Goal: Entertainment & Leisure: Consume media (video, audio)

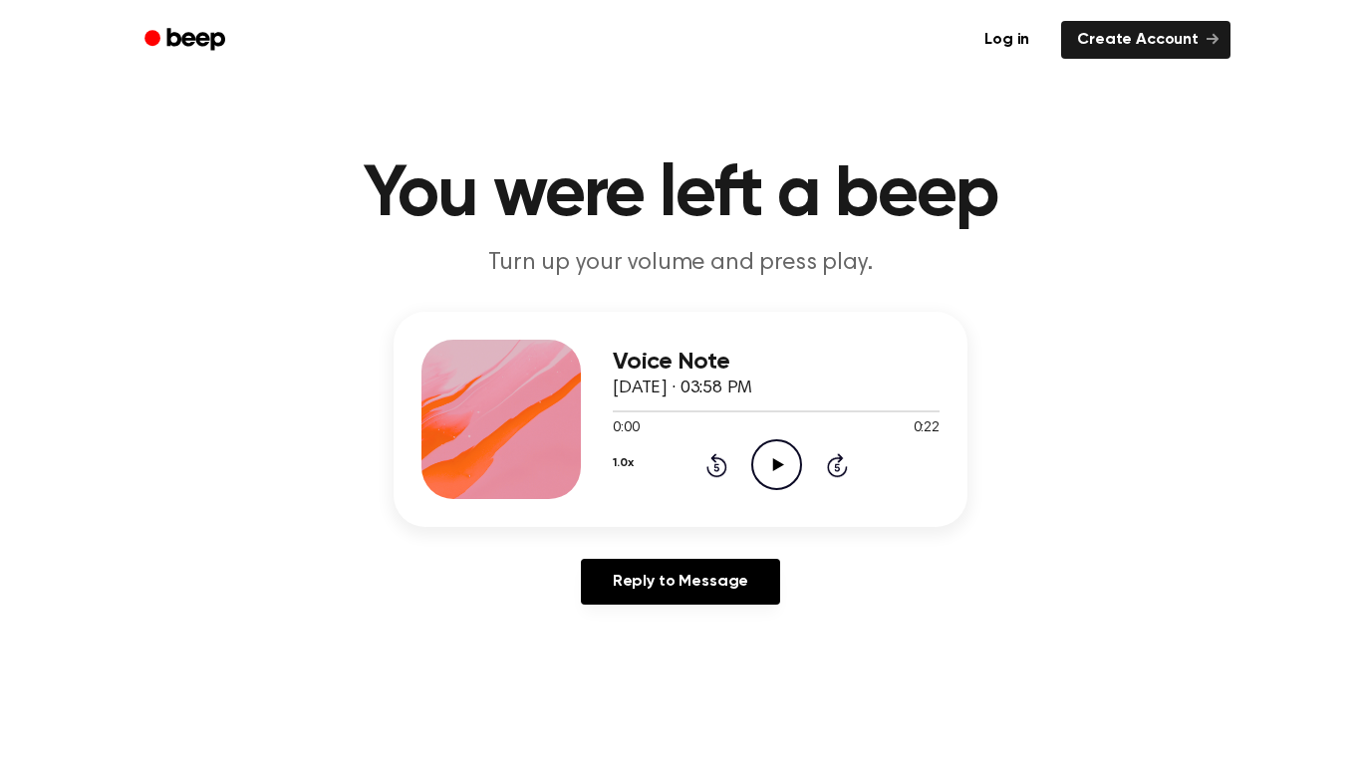
click at [768, 474] on icon "Play Audio" at bounding box center [776, 464] width 51 height 51
click at [760, 477] on icon "Play Audio" at bounding box center [776, 464] width 51 height 51
click at [724, 469] on icon at bounding box center [716, 465] width 21 height 24
click at [775, 460] on icon "Play Audio" at bounding box center [776, 464] width 51 height 51
click at [780, 458] on icon "Pause Audio" at bounding box center [776, 464] width 51 height 51
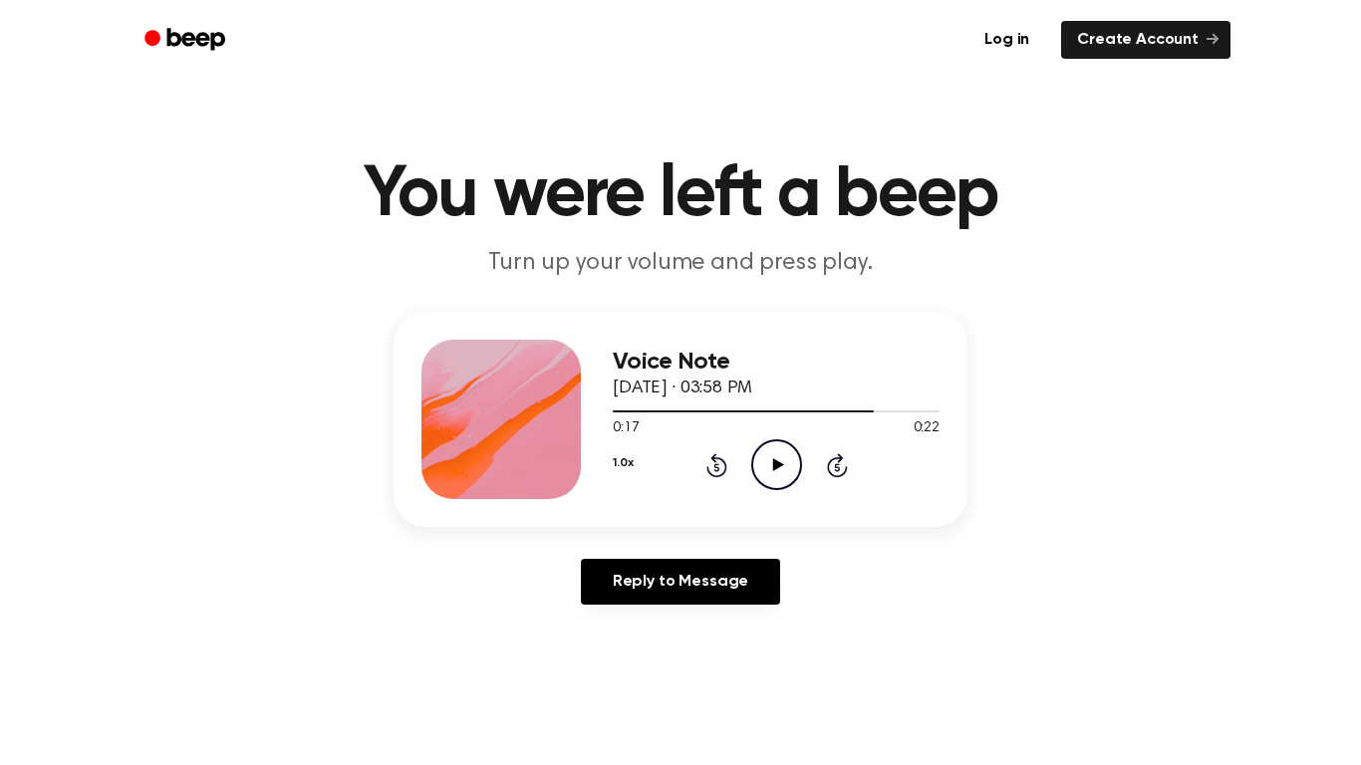
click at [774, 469] on icon at bounding box center [777, 464] width 11 height 13
click at [715, 466] on icon "Rewind 5 seconds" at bounding box center [716, 465] width 22 height 26
click at [720, 477] on icon at bounding box center [716, 465] width 21 height 24
click at [713, 469] on icon "Rewind 5 seconds" at bounding box center [716, 465] width 22 height 26
click at [715, 467] on icon at bounding box center [715, 467] width 5 height 8
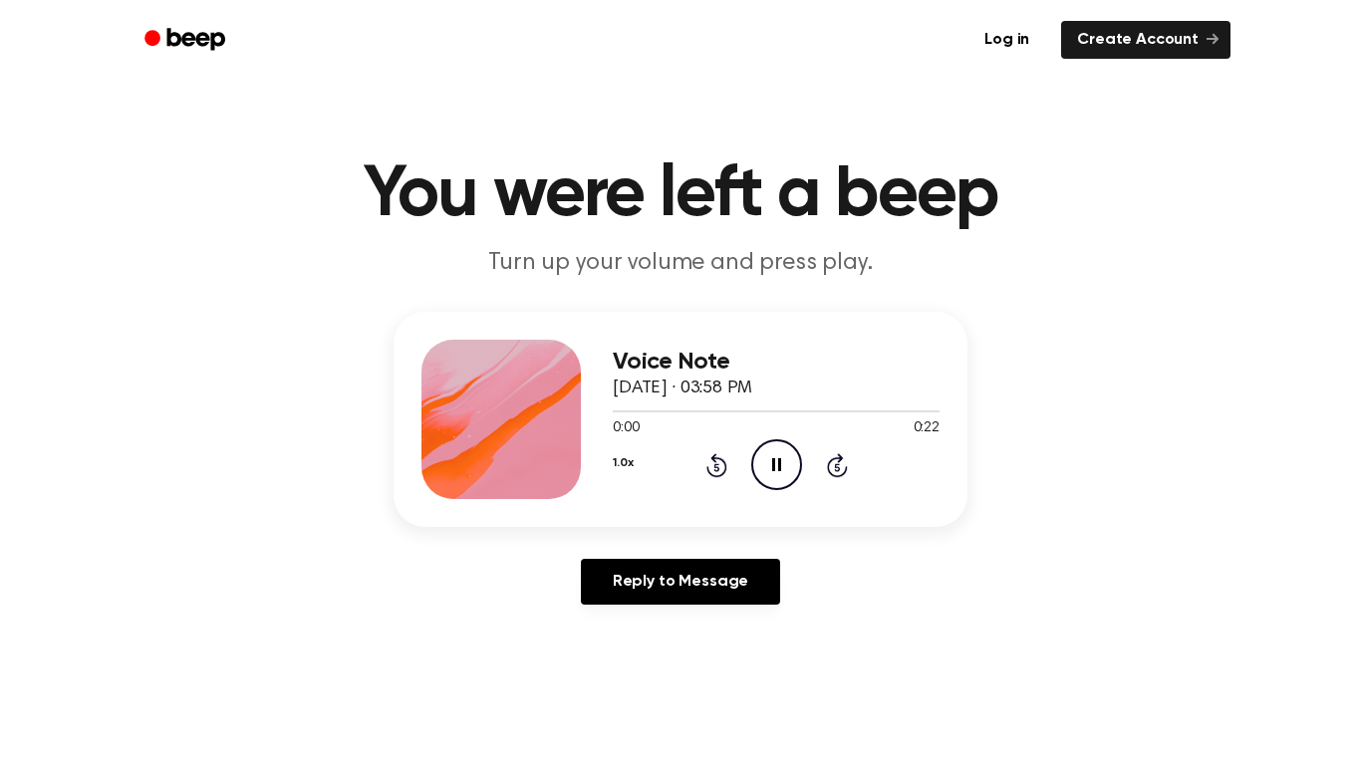
click at [716, 467] on icon at bounding box center [715, 467] width 5 height 8
click at [708, 475] on icon "Rewind 5 seconds" at bounding box center [716, 465] width 22 height 26
click at [715, 476] on icon at bounding box center [716, 465] width 21 height 24
click at [717, 477] on icon at bounding box center [716, 465] width 21 height 24
click at [715, 479] on div "1.0x Rewind 5 seconds Pause Audio Skip 5 seconds" at bounding box center [776, 464] width 327 height 51
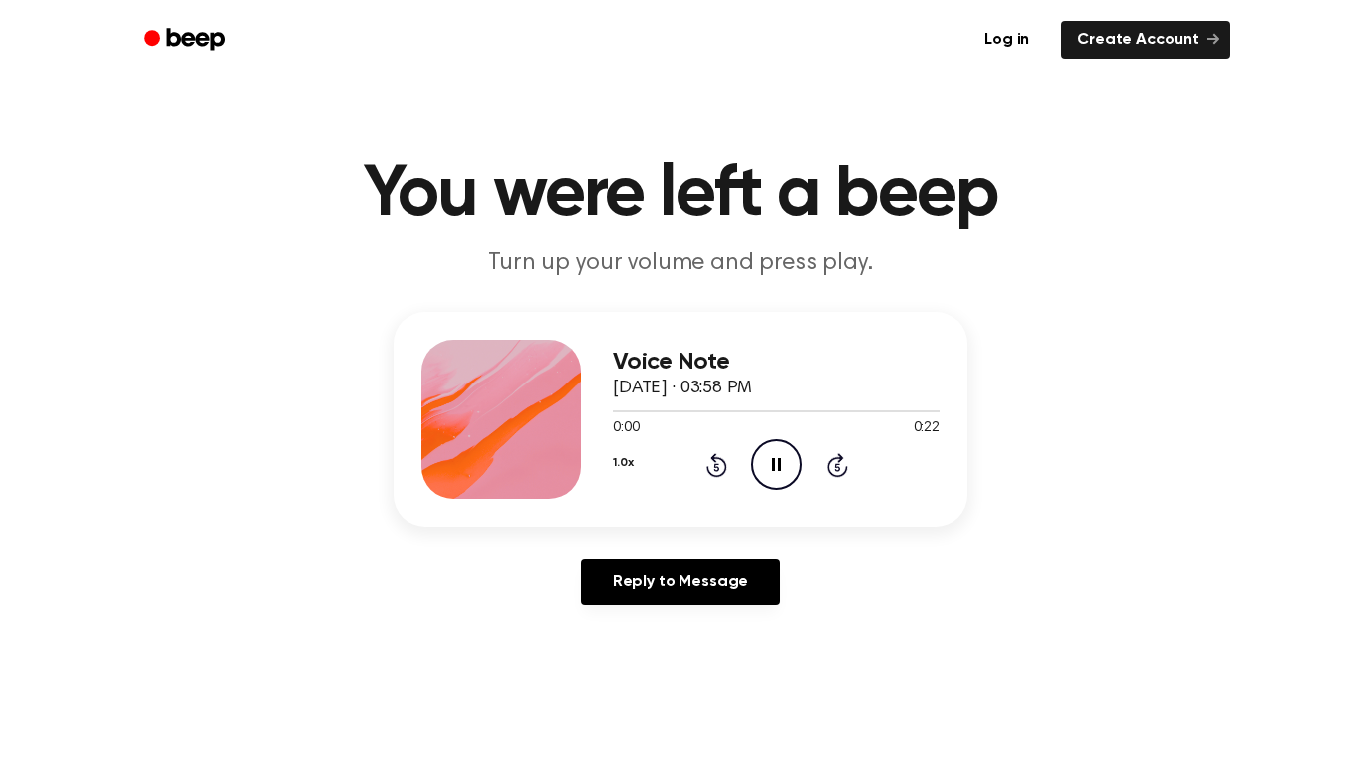
click at [716, 478] on div "1.0x Rewind 5 seconds Pause Audio Skip 5 seconds" at bounding box center [776, 464] width 327 height 51
click at [716, 469] on icon "Rewind 5 seconds" at bounding box center [716, 465] width 22 height 26
click at [724, 453] on icon "Rewind 5 seconds" at bounding box center [716, 465] width 22 height 26
click at [716, 467] on icon at bounding box center [715, 467] width 5 height 8
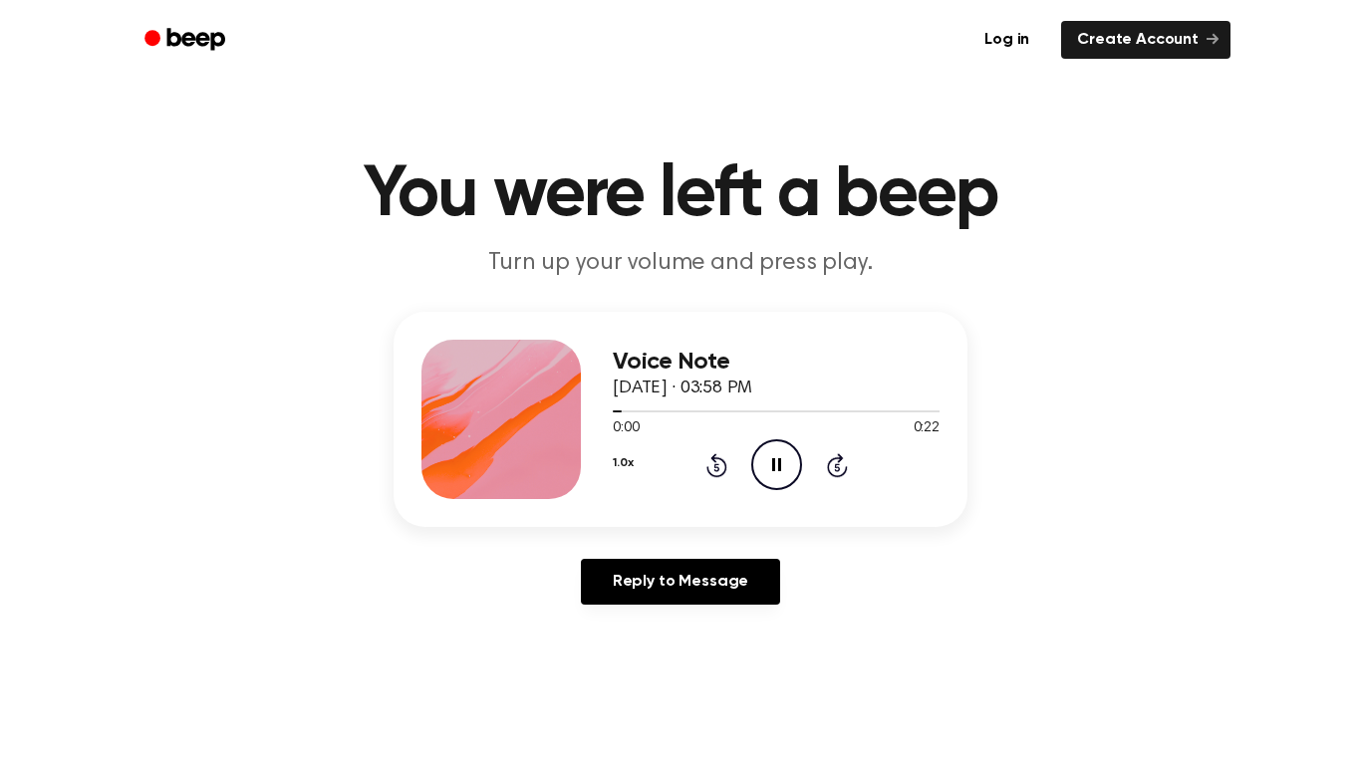
click at [716, 467] on icon at bounding box center [715, 467] width 5 height 8
click at [705, 468] on icon "Rewind 5 seconds" at bounding box center [716, 465] width 22 height 26
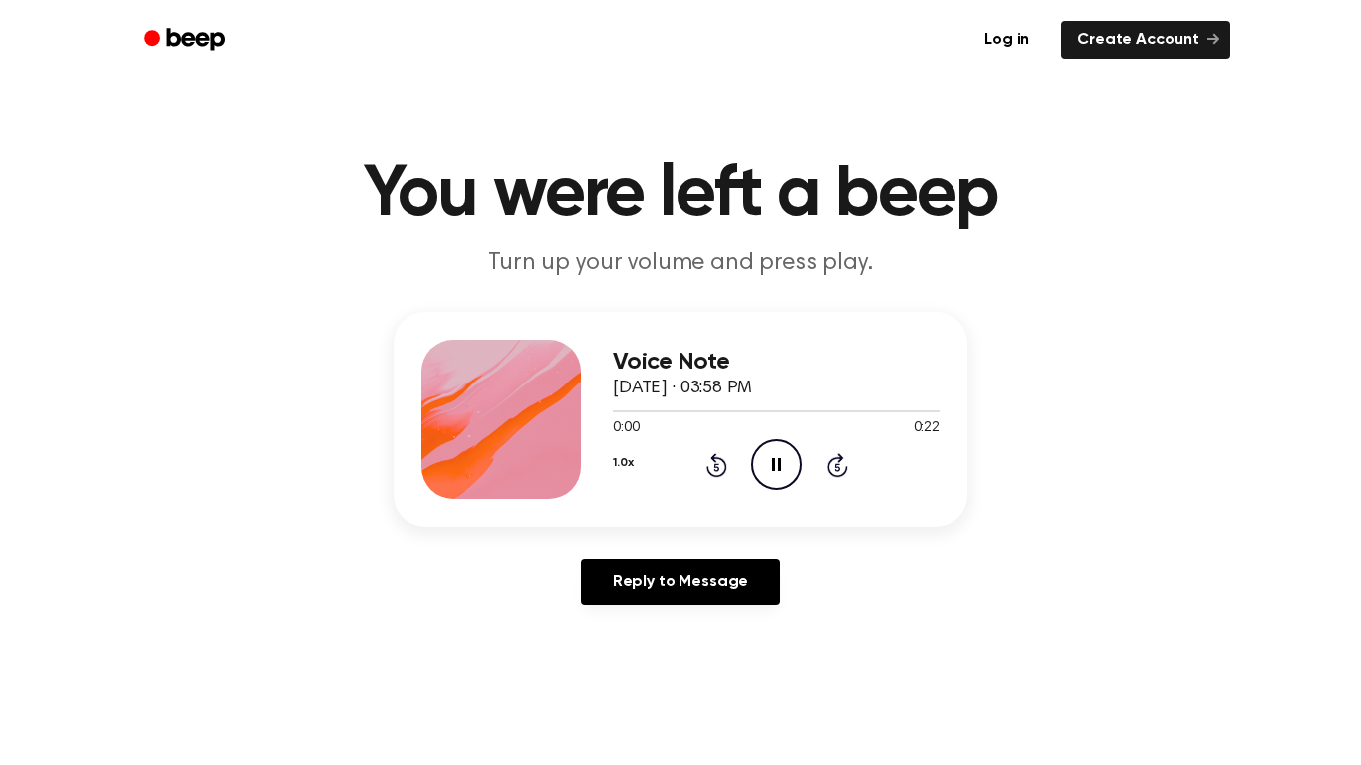
click at [708, 469] on icon at bounding box center [716, 465] width 21 height 24
click at [710, 469] on icon "Rewind 5 seconds" at bounding box center [716, 465] width 22 height 26
click at [705, 472] on icon "Rewind 5 seconds" at bounding box center [716, 465] width 22 height 26
click at [705, 470] on icon "Rewind 5 seconds" at bounding box center [716, 465] width 22 height 26
click at [708, 477] on icon "Rewind 5 seconds" at bounding box center [716, 465] width 22 height 26
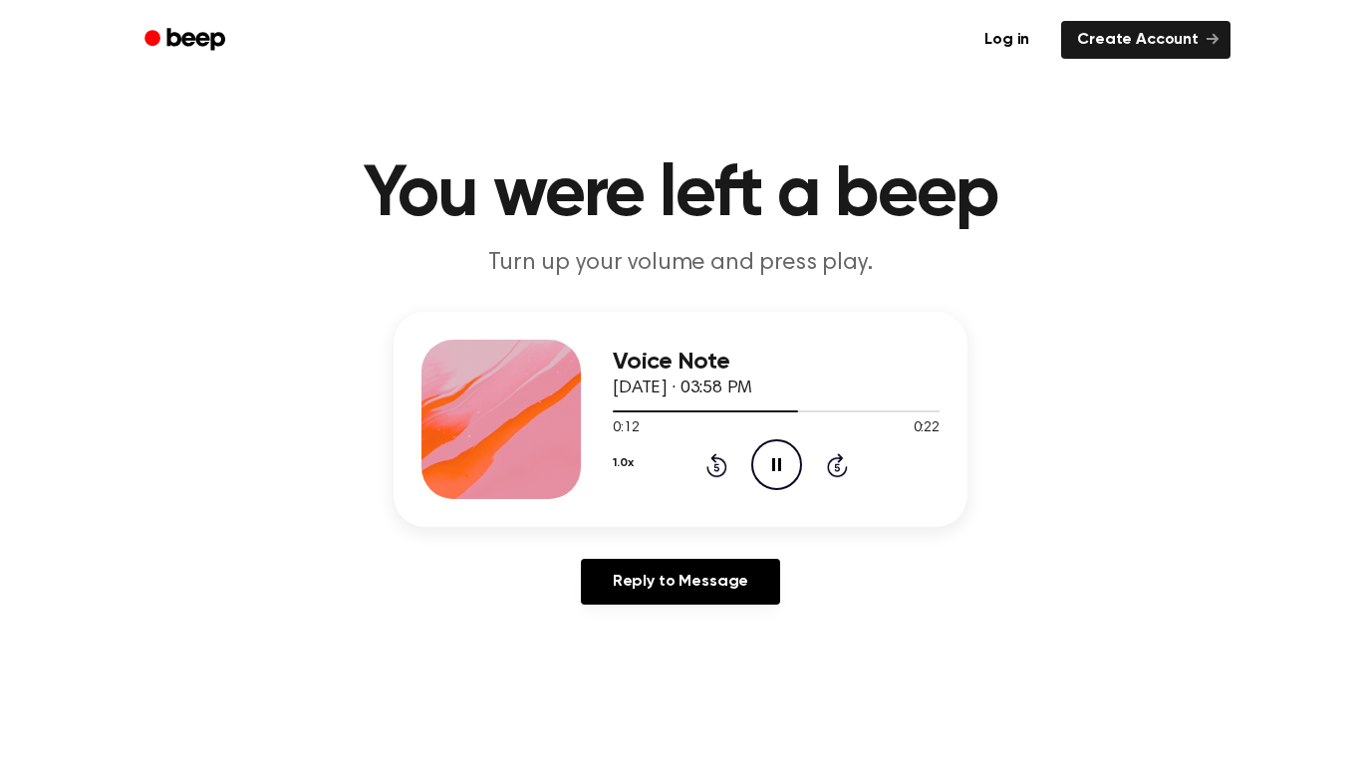
click at [705, 476] on icon "Rewind 5 seconds" at bounding box center [716, 465] width 22 height 26
click at [715, 474] on icon "Rewind 5 seconds" at bounding box center [716, 465] width 22 height 26
click at [726, 490] on div "1.0x Rewind 5 seconds Pause Audio Skip 5 seconds" at bounding box center [776, 464] width 327 height 51
click at [707, 497] on div "Voice Note [DATE] · 03:58 PM 0:00 0:22 Your browser does not support the [objec…" at bounding box center [776, 419] width 327 height 159
click at [717, 475] on icon at bounding box center [716, 465] width 21 height 24
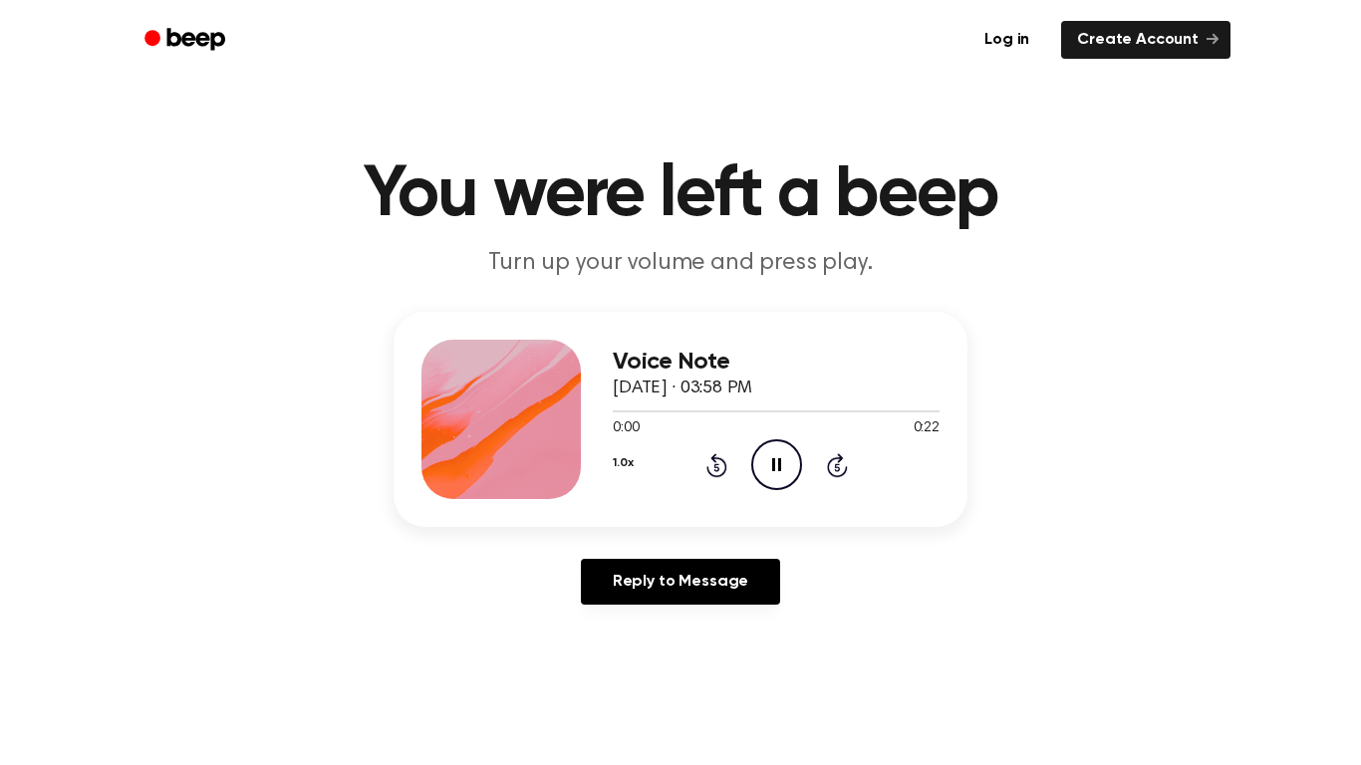
click at [716, 467] on icon at bounding box center [715, 467] width 5 height 8
click at [726, 470] on icon at bounding box center [716, 465] width 21 height 24
click at [740, 469] on div "1.0x Rewind 5 seconds Pause Audio Skip 5 seconds" at bounding box center [776, 464] width 327 height 51
click at [743, 474] on div "1.0x Rewind 5 seconds Pause Audio Skip 5 seconds" at bounding box center [776, 464] width 327 height 51
click at [754, 477] on circle at bounding box center [776, 464] width 49 height 49
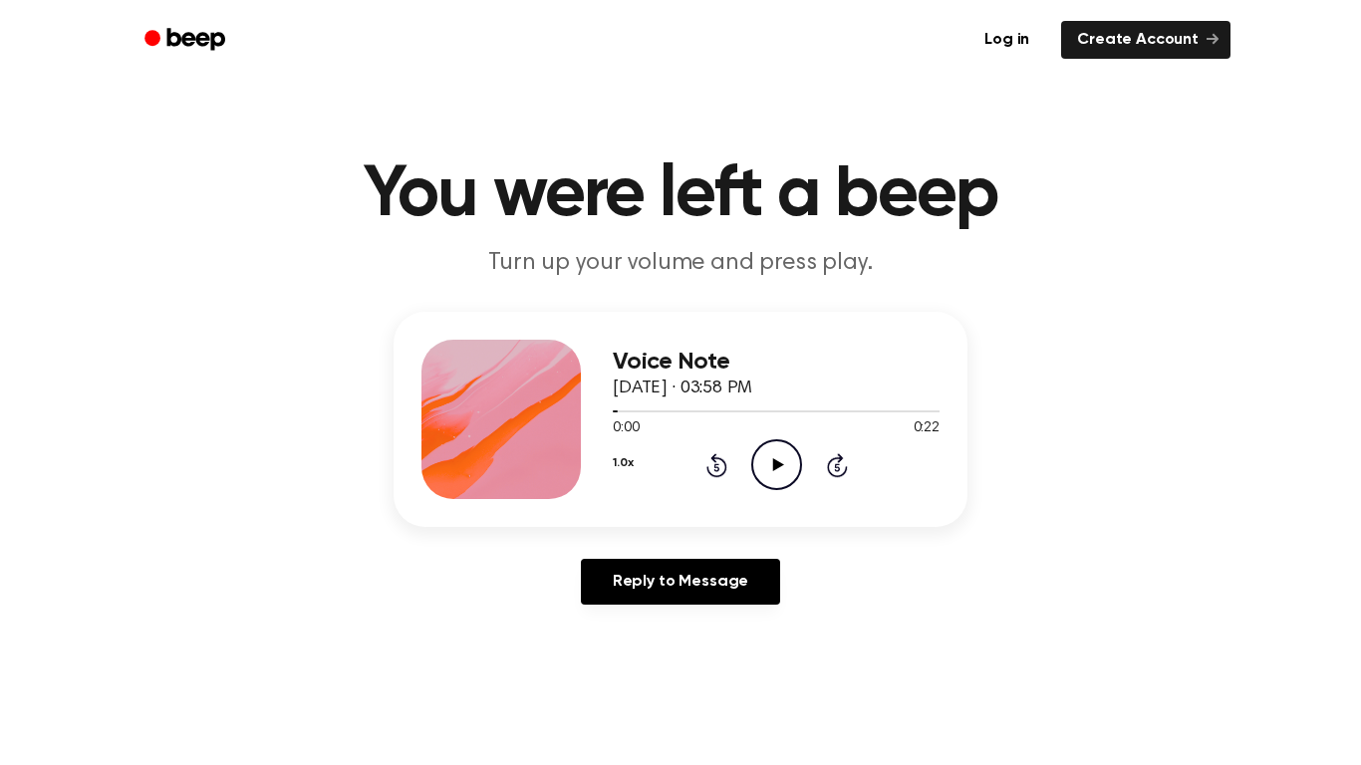
click at [716, 467] on icon at bounding box center [715, 467] width 5 height 8
click at [769, 507] on div "Voice Note [DATE] · 03:58 PM 0:00 0:22 Your browser does not support the [objec…" at bounding box center [681, 419] width 574 height 215
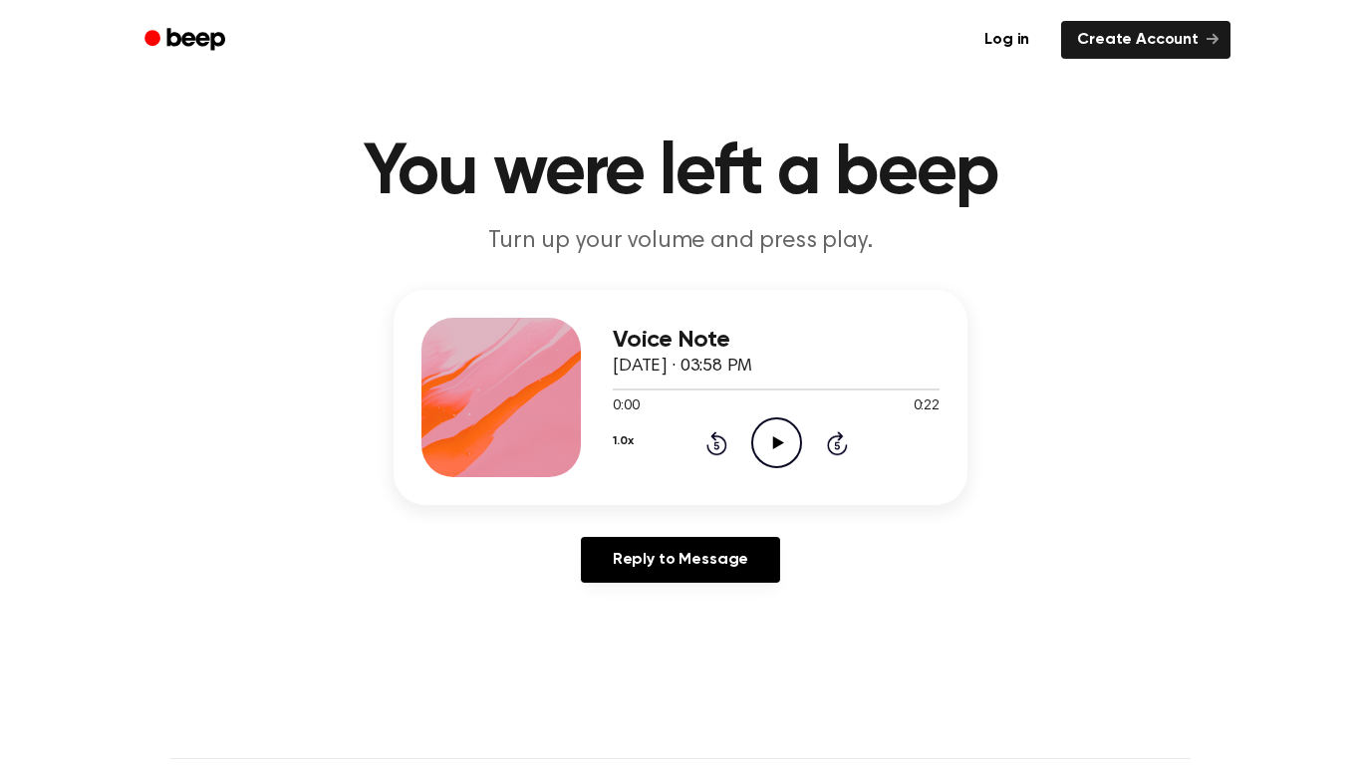
scroll to position [35, 0]
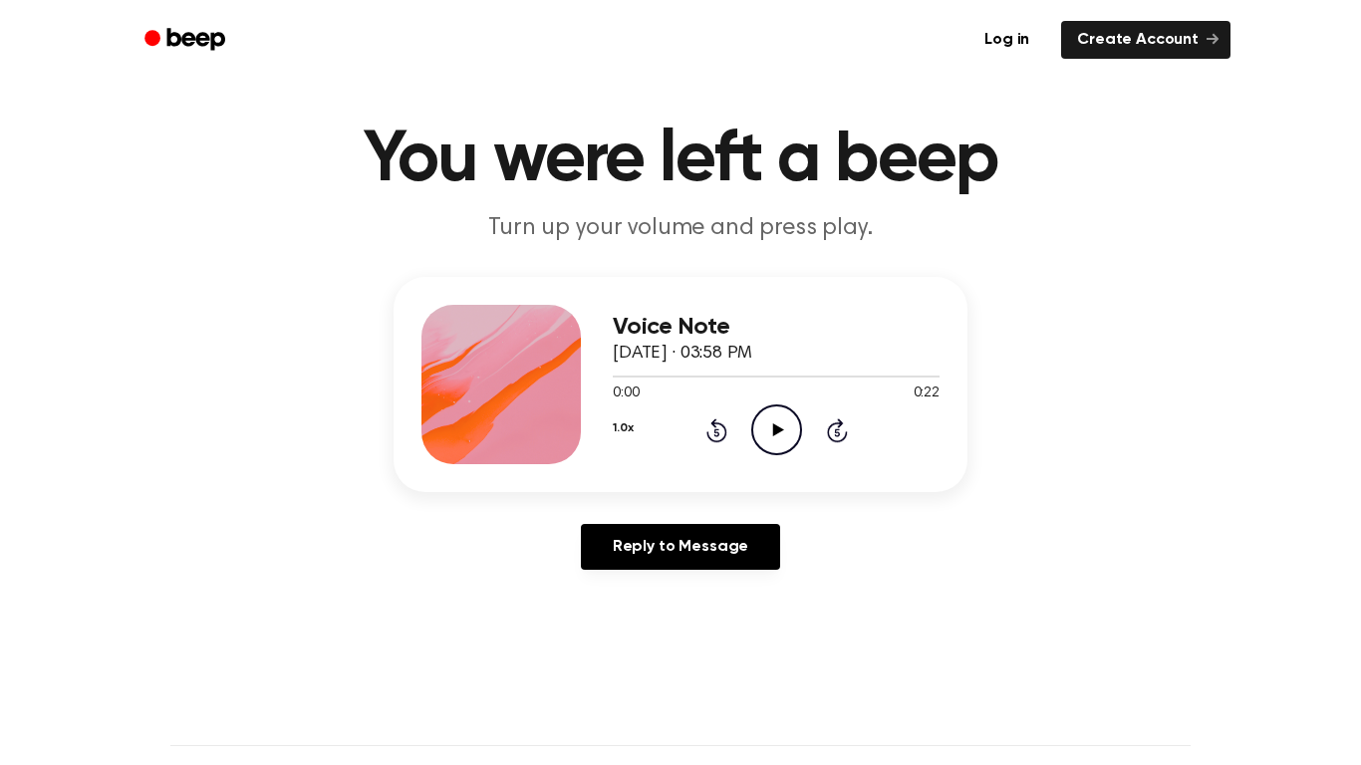
click at [716, 433] on icon "Rewind 5 seconds" at bounding box center [716, 430] width 22 height 26
click at [767, 436] on icon "Play Audio" at bounding box center [776, 430] width 51 height 51
click at [717, 435] on icon at bounding box center [715, 432] width 5 height 8
click at [716, 432] on icon at bounding box center [715, 432] width 5 height 8
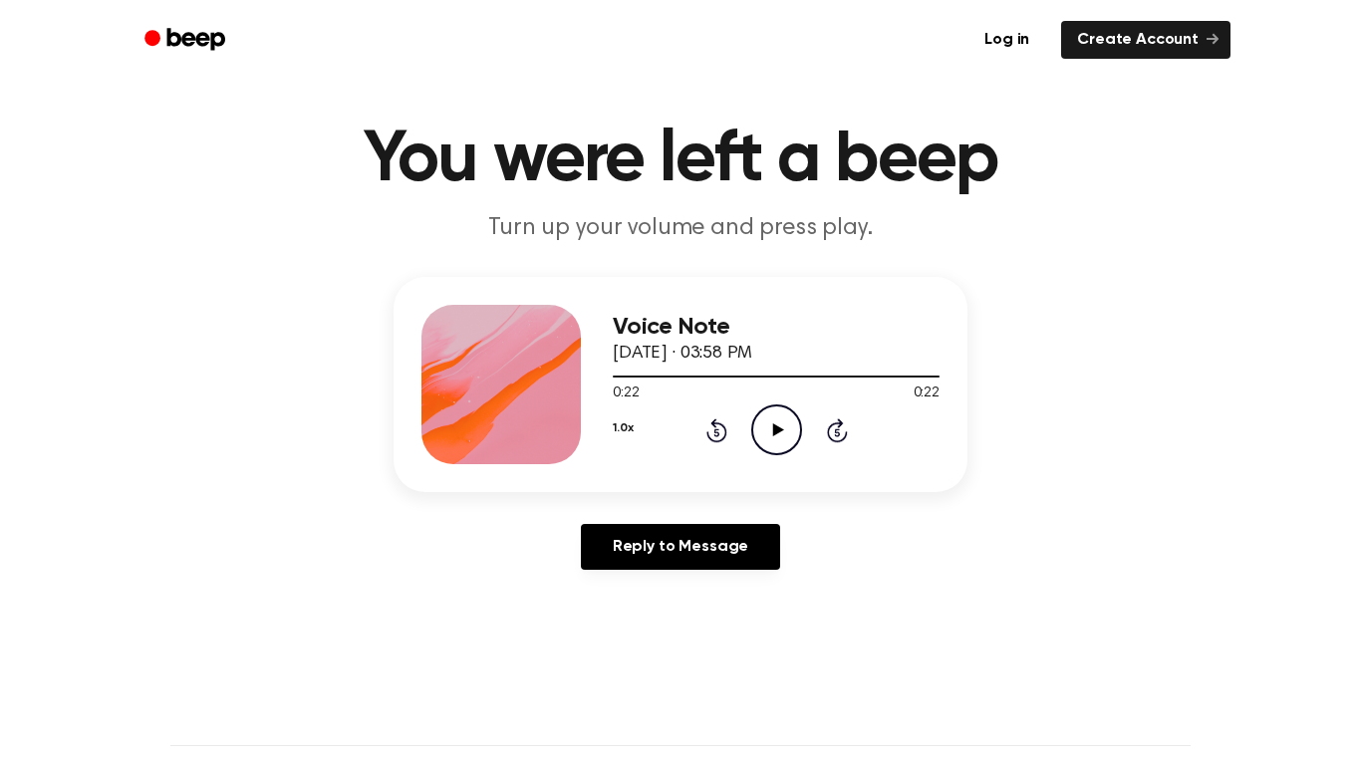
click at [779, 442] on icon "Play Audio" at bounding box center [776, 430] width 51 height 51
click at [767, 425] on icon "Pause Audio" at bounding box center [776, 430] width 51 height 51
click at [712, 418] on icon "Rewind 5 seconds" at bounding box center [716, 430] width 22 height 26
click at [725, 421] on icon "Rewind 5 seconds" at bounding box center [716, 430] width 22 height 26
click at [711, 434] on icon "Rewind 5 seconds" at bounding box center [716, 430] width 22 height 26
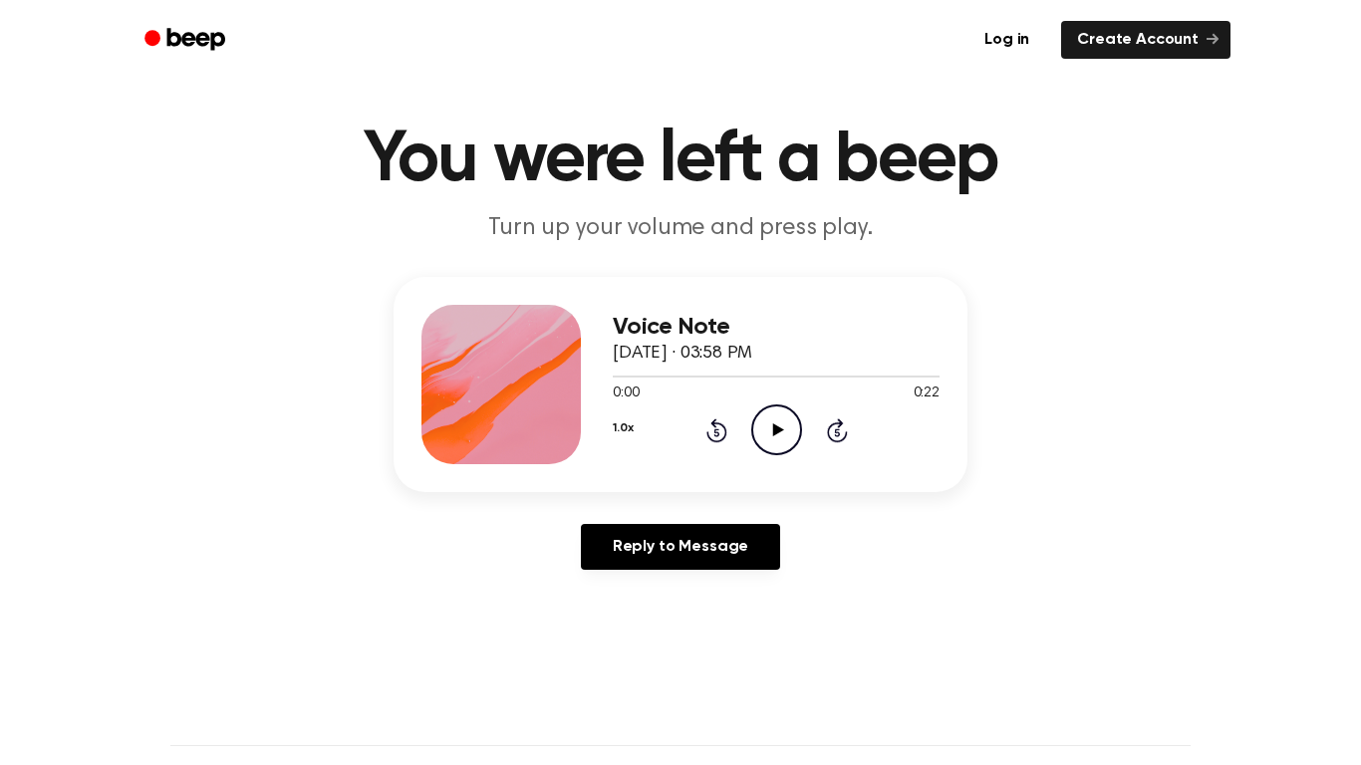
click at [715, 433] on icon "Rewind 5 seconds" at bounding box center [716, 430] width 22 height 26
click at [792, 441] on icon "Play Audio" at bounding box center [776, 430] width 51 height 51
click at [1058, 423] on div "Voice Note [DATE] · 03:58 PM 0:22 0:22 Your browser does not support the [objec…" at bounding box center [680, 431] width 1313 height 309
click at [765, 440] on icon "Play Audio" at bounding box center [776, 430] width 51 height 51
click at [714, 432] on icon at bounding box center [715, 432] width 5 height 8
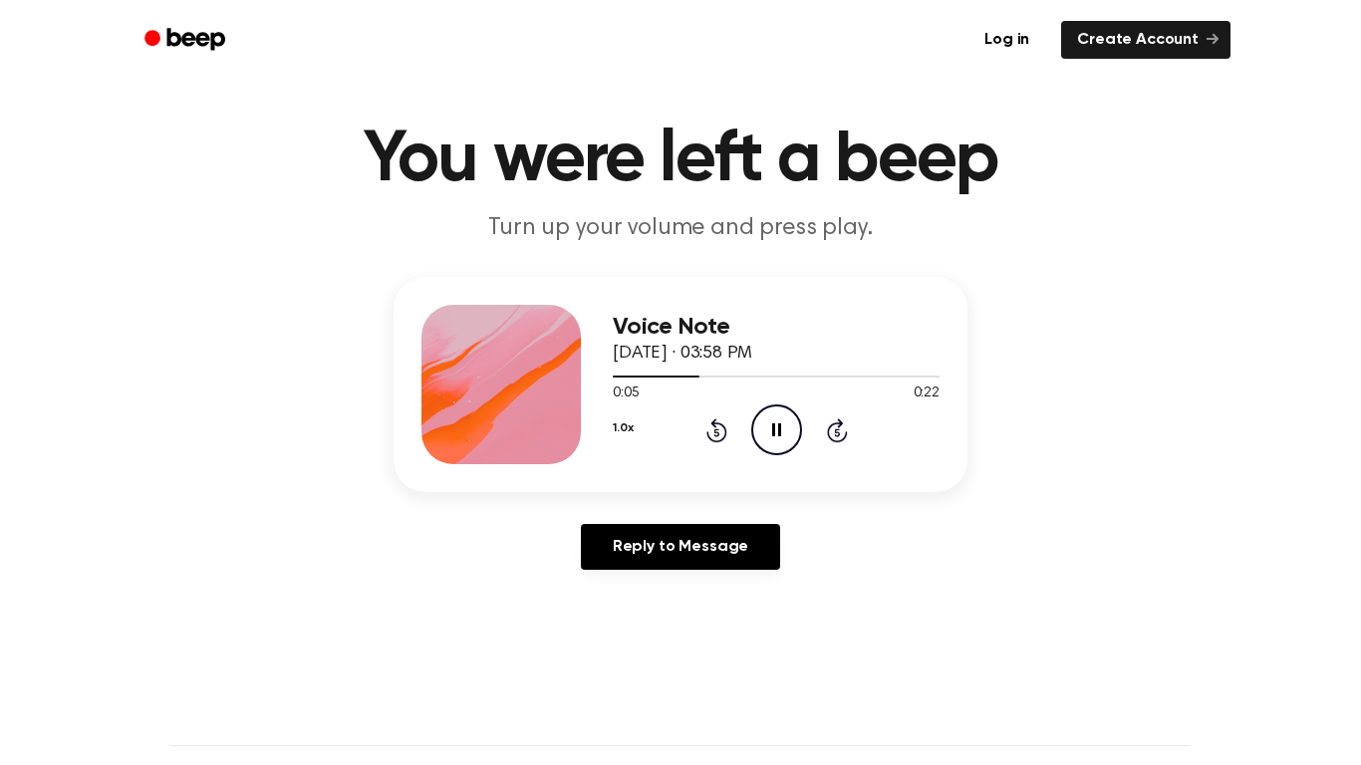
click at [711, 427] on icon "Rewind 5 seconds" at bounding box center [716, 430] width 22 height 26
click at [716, 432] on icon at bounding box center [715, 432] width 5 height 8
click at [716, 434] on icon "Rewind 5 seconds" at bounding box center [716, 430] width 22 height 26
click at [725, 440] on icon "Rewind 5 seconds" at bounding box center [716, 430] width 22 height 26
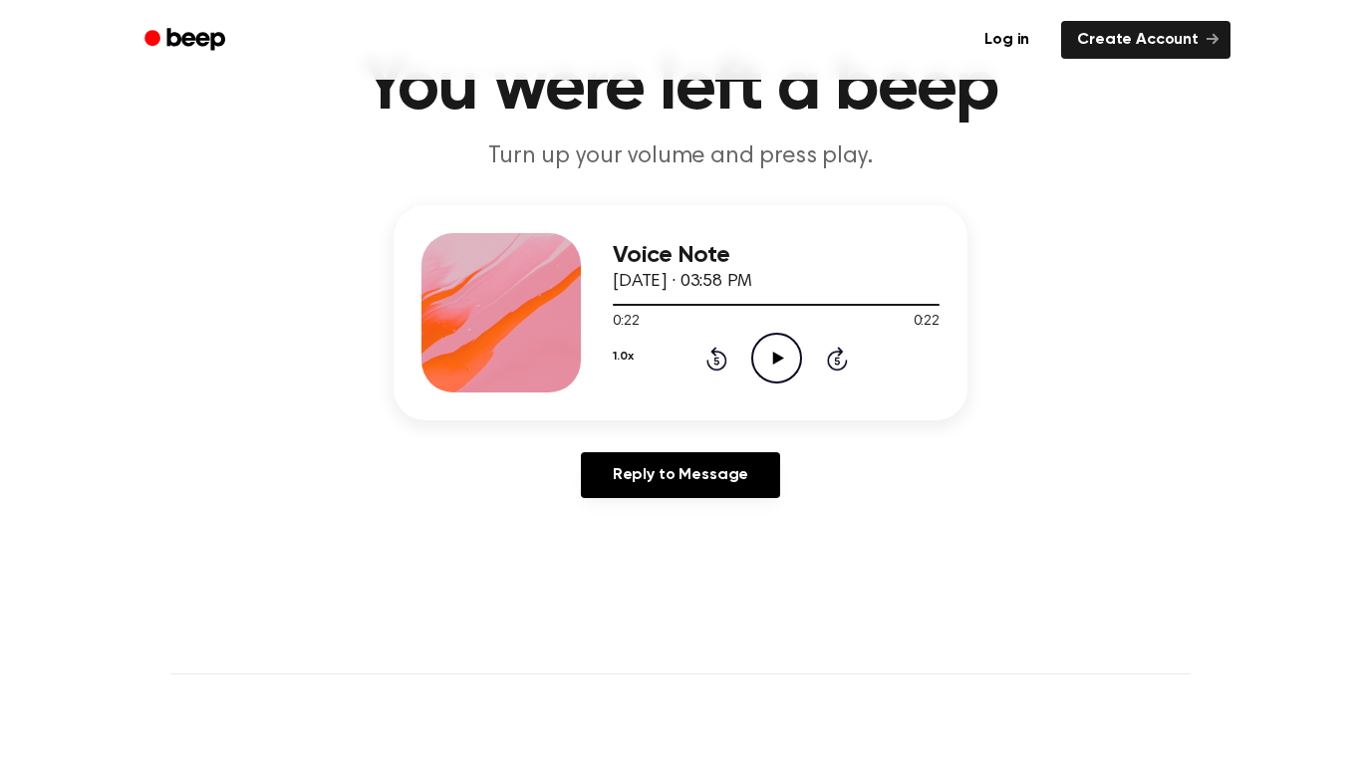
scroll to position [113, 0]
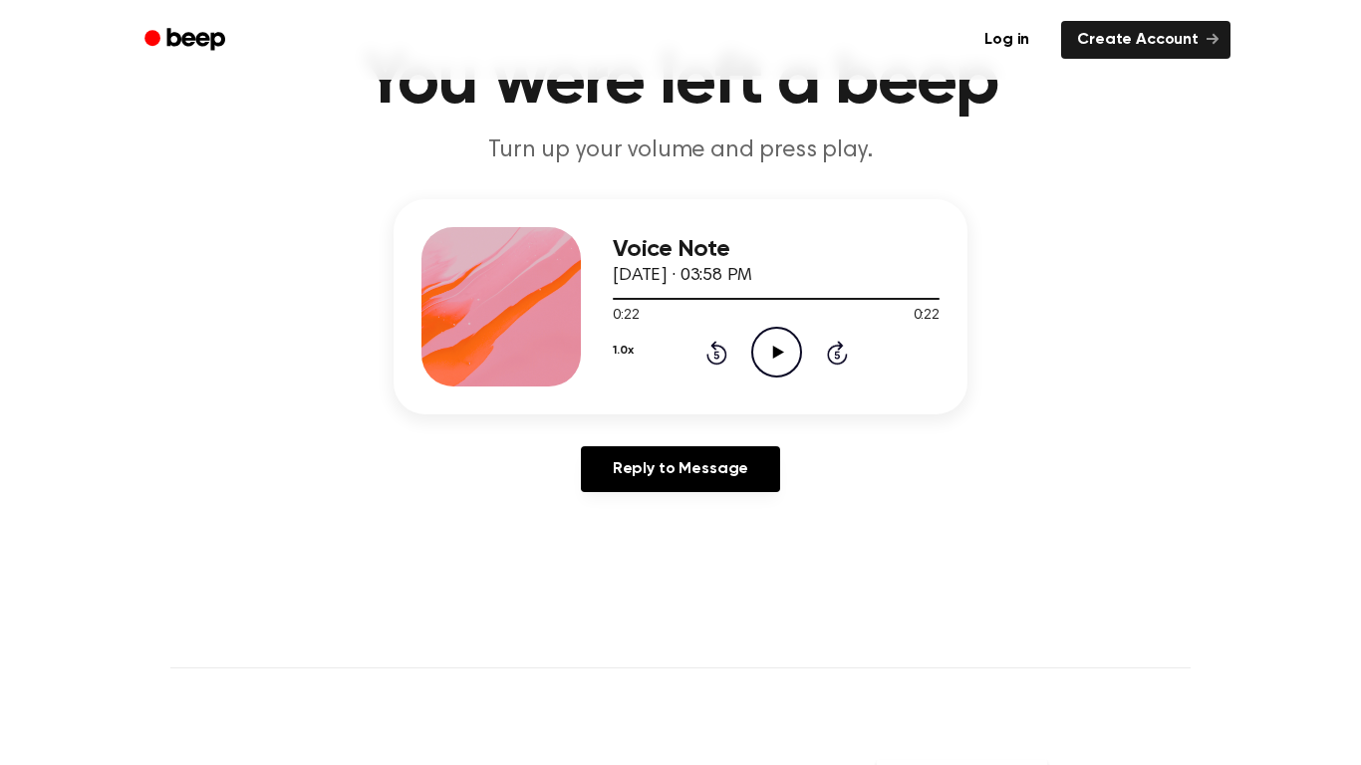
click at [774, 366] on icon "Play Audio" at bounding box center [776, 352] width 51 height 51
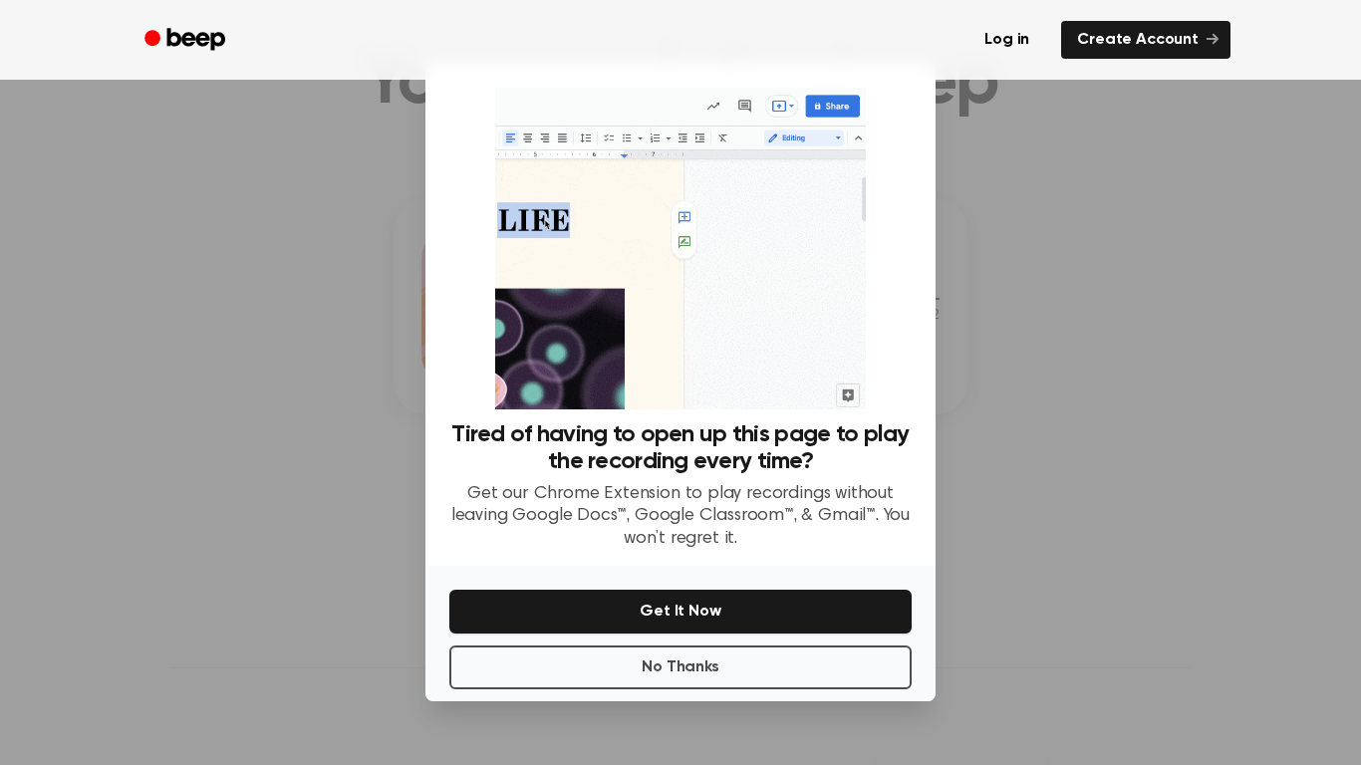
click at [1034, 536] on div at bounding box center [680, 382] width 1361 height 765
click at [808, 678] on button "No Thanks" at bounding box center [680, 668] width 462 height 44
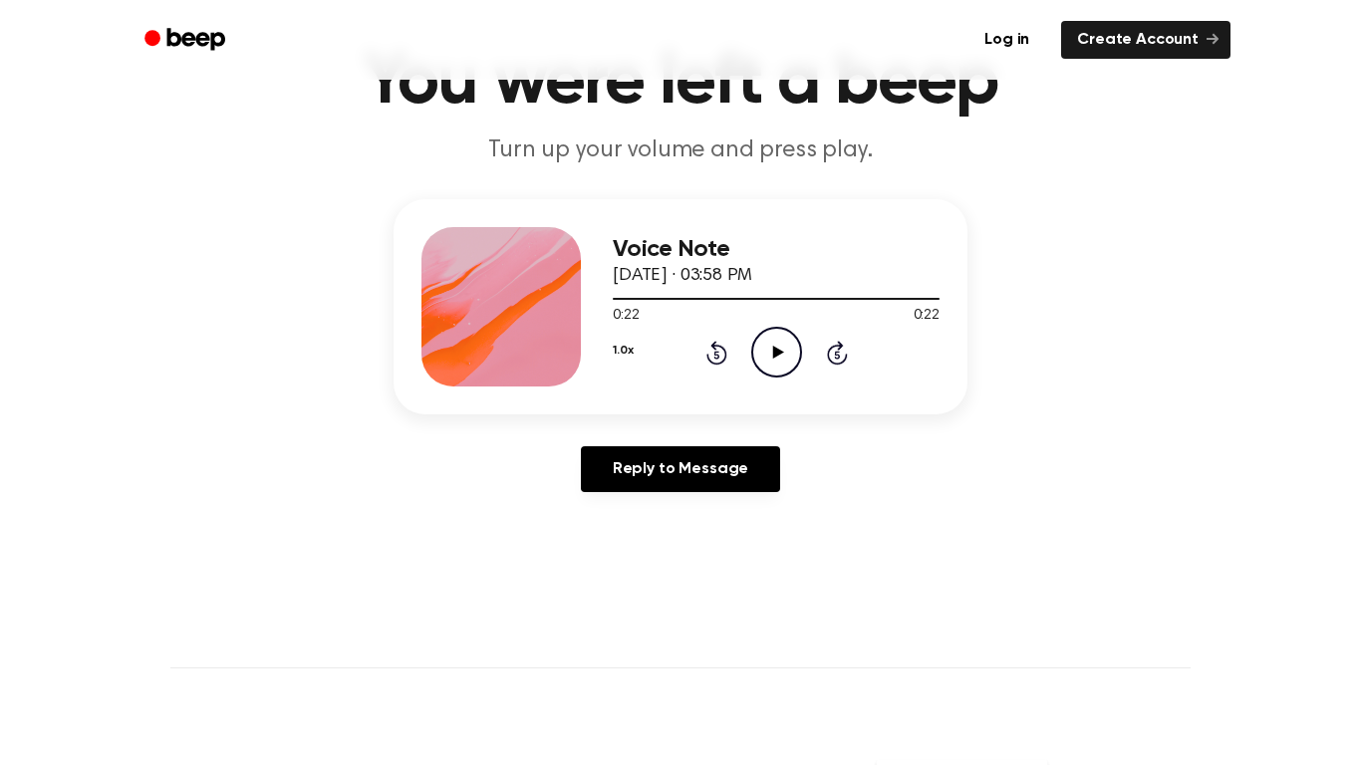
click at [782, 343] on icon "Play Audio" at bounding box center [776, 352] width 51 height 51
click at [782, 352] on icon "Play Audio" at bounding box center [776, 352] width 51 height 51
click at [715, 356] on icon "Rewind 5 seconds" at bounding box center [716, 353] width 22 height 26
click at [711, 366] on div "1.0x Rewind 5 seconds Pause Audio Skip 5 seconds" at bounding box center [776, 352] width 327 height 51
click at [721, 363] on icon at bounding box center [716, 353] width 21 height 24
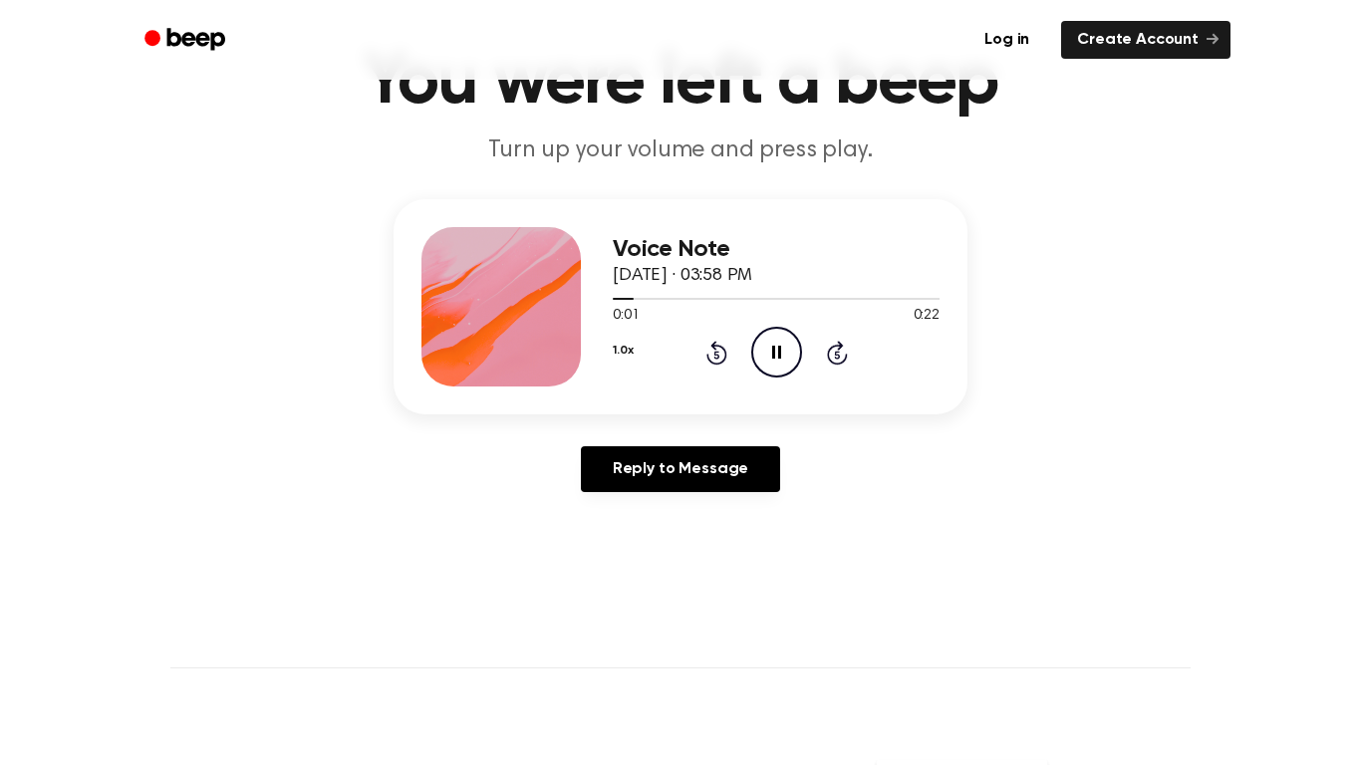
click at [716, 356] on icon "Rewind 5 seconds" at bounding box center [716, 353] width 22 height 26
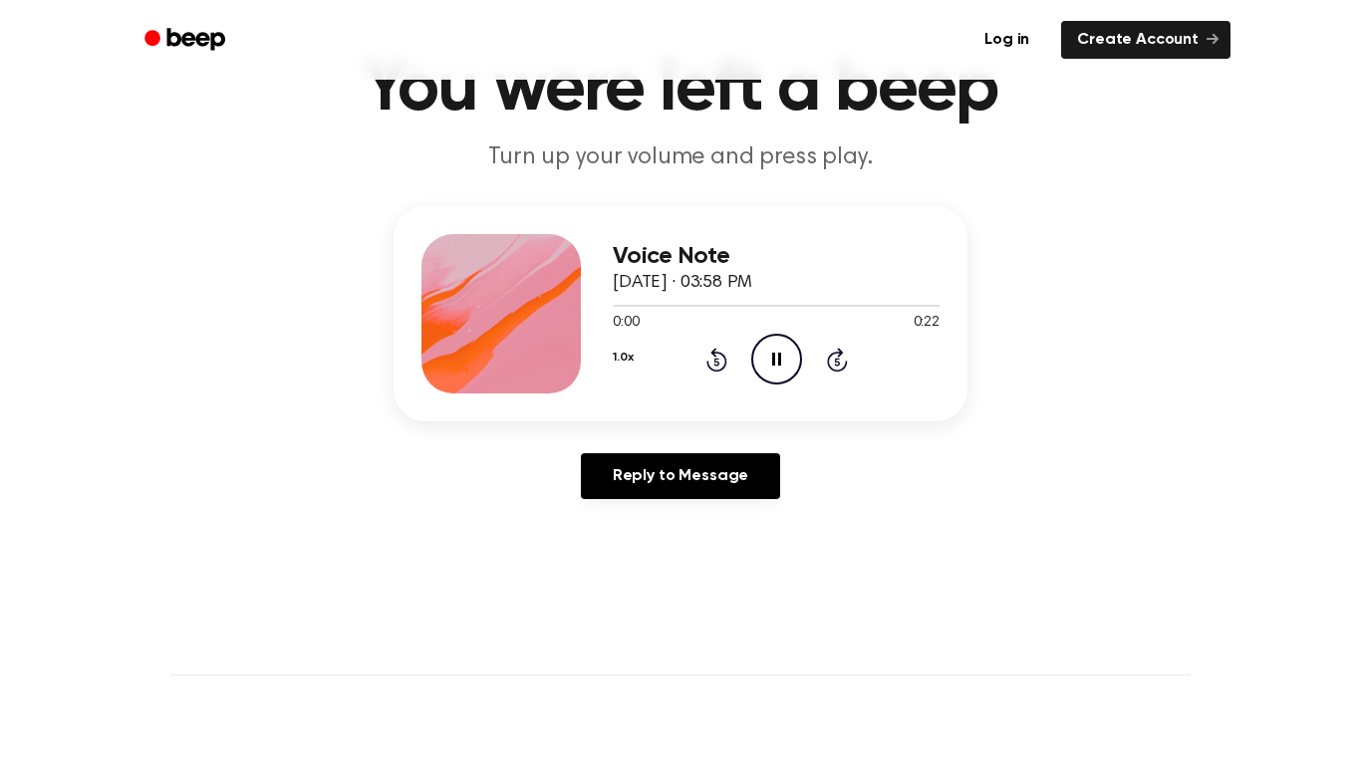
scroll to position [89, 0]
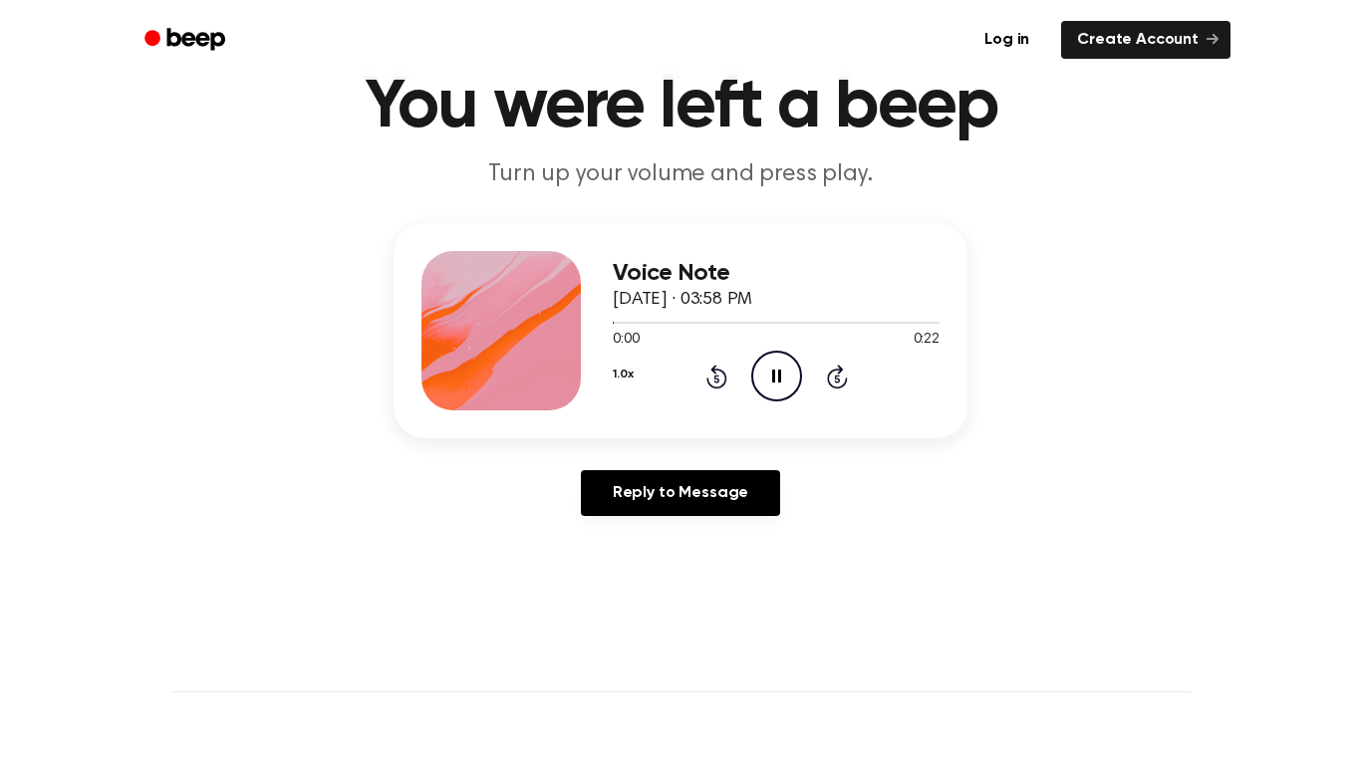
click at [692, 388] on div "1.0x Rewind 5 seconds Pause Audio Skip 5 seconds" at bounding box center [776, 376] width 327 height 51
click at [708, 387] on icon "Rewind 5 seconds" at bounding box center [716, 377] width 22 height 26
click at [707, 387] on icon "Rewind 5 seconds" at bounding box center [716, 377] width 22 height 26
click at [710, 388] on icon at bounding box center [716, 377] width 21 height 24
click at [708, 402] on div "1.0x Rewind 5 seconds Pause Audio Skip 5 seconds" at bounding box center [776, 376] width 327 height 51
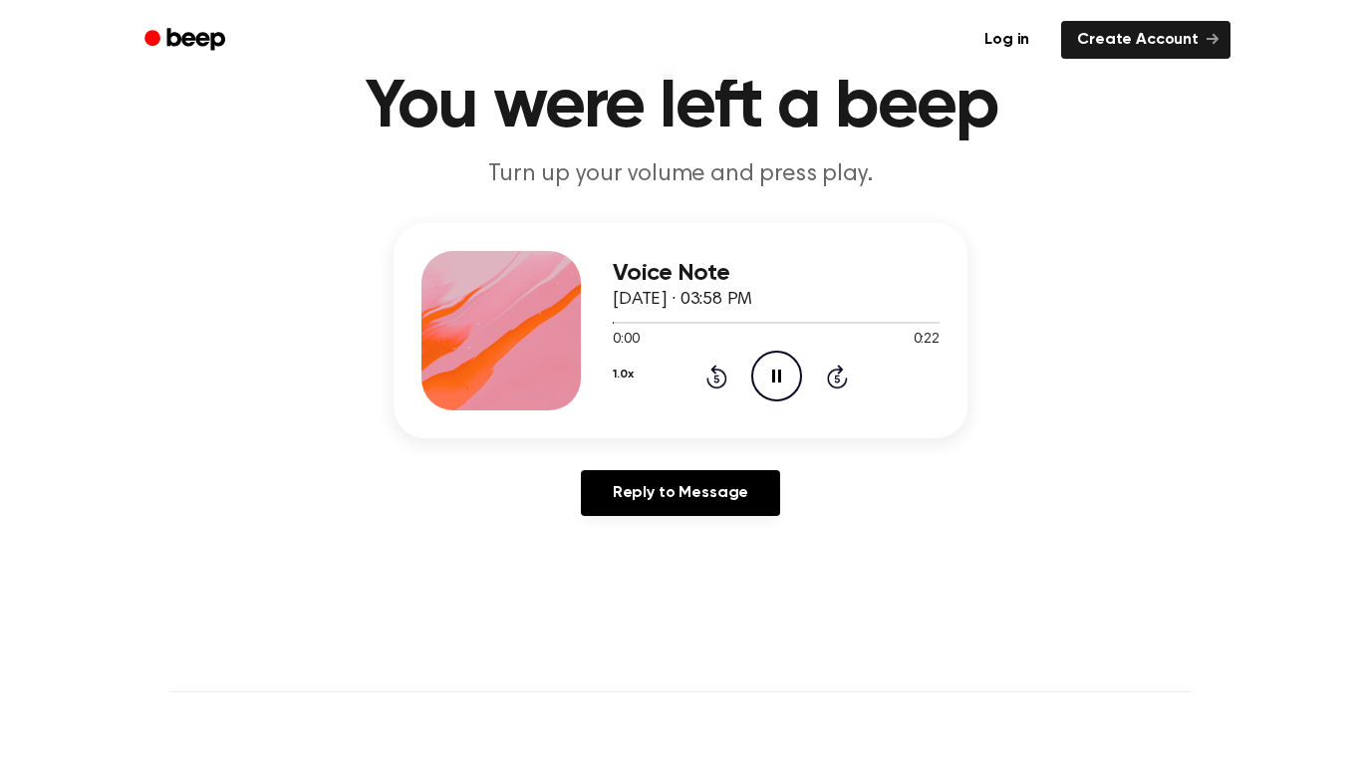
click at [708, 403] on div "Voice Note [DATE] · 03:58 PM 0:00 0:22 Your browser does not support the [objec…" at bounding box center [776, 330] width 327 height 159
click at [702, 404] on div "Voice Note [DATE] · 03:58 PM 0:00 0:22 Your browser does not support the [objec…" at bounding box center [776, 330] width 327 height 159
click at [709, 402] on div "1.0x Rewind 5 seconds Pause Audio Skip 5 seconds" at bounding box center [776, 376] width 327 height 51
click at [789, 435] on div "Voice Note [DATE] · 03:58 PM 0:22 0:22 Your browser does not support the [objec…" at bounding box center [681, 330] width 574 height 215
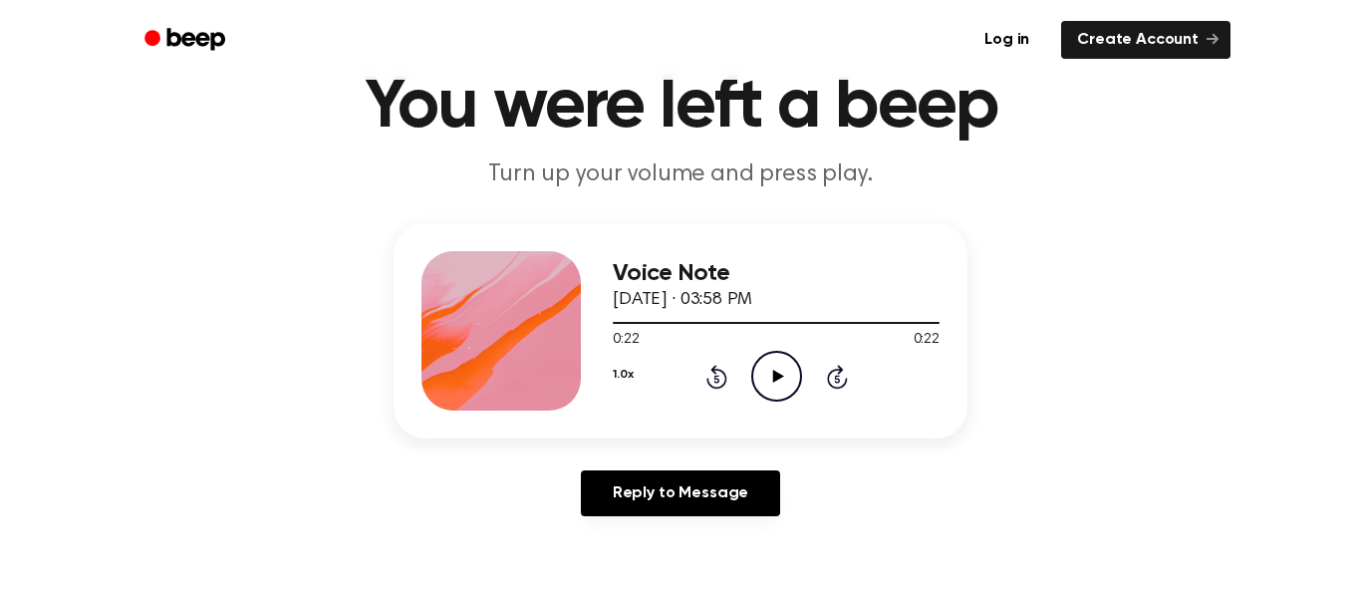
click at [784, 355] on icon "Play Audio" at bounding box center [776, 376] width 51 height 51
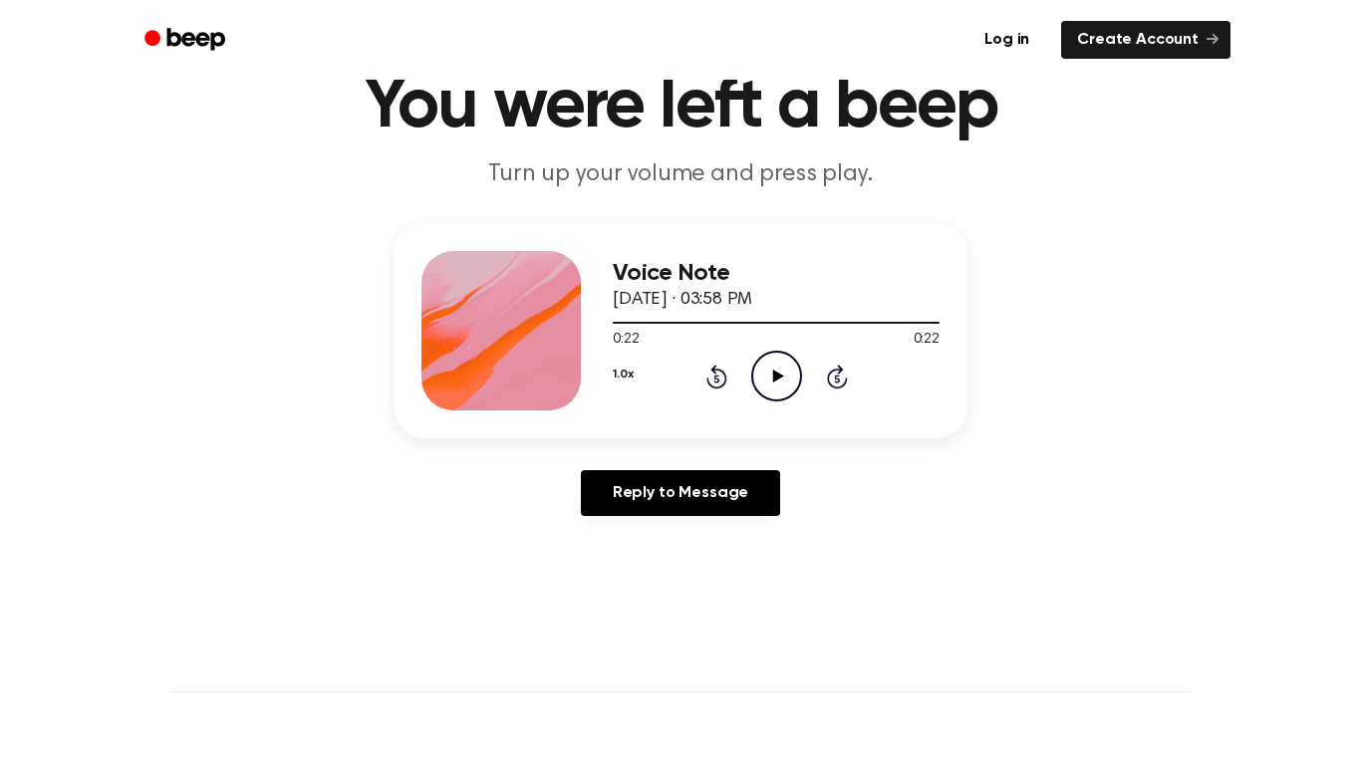
click at [774, 412] on div "Voice Note [DATE] · 03:58 PM 0:22 0:22 Your browser does not support the [objec…" at bounding box center [681, 330] width 574 height 215
click at [775, 387] on icon "Play Audio" at bounding box center [776, 376] width 51 height 51
click at [721, 380] on icon "Rewind 5 seconds" at bounding box center [716, 377] width 22 height 26
click at [726, 406] on div "Voice Note [DATE] · 03:58 PM 0:02 0:22 Your browser does not support the [objec…" at bounding box center [776, 330] width 327 height 159
click at [716, 379] on icon at bounding box center [715, 379] width 5 height 8
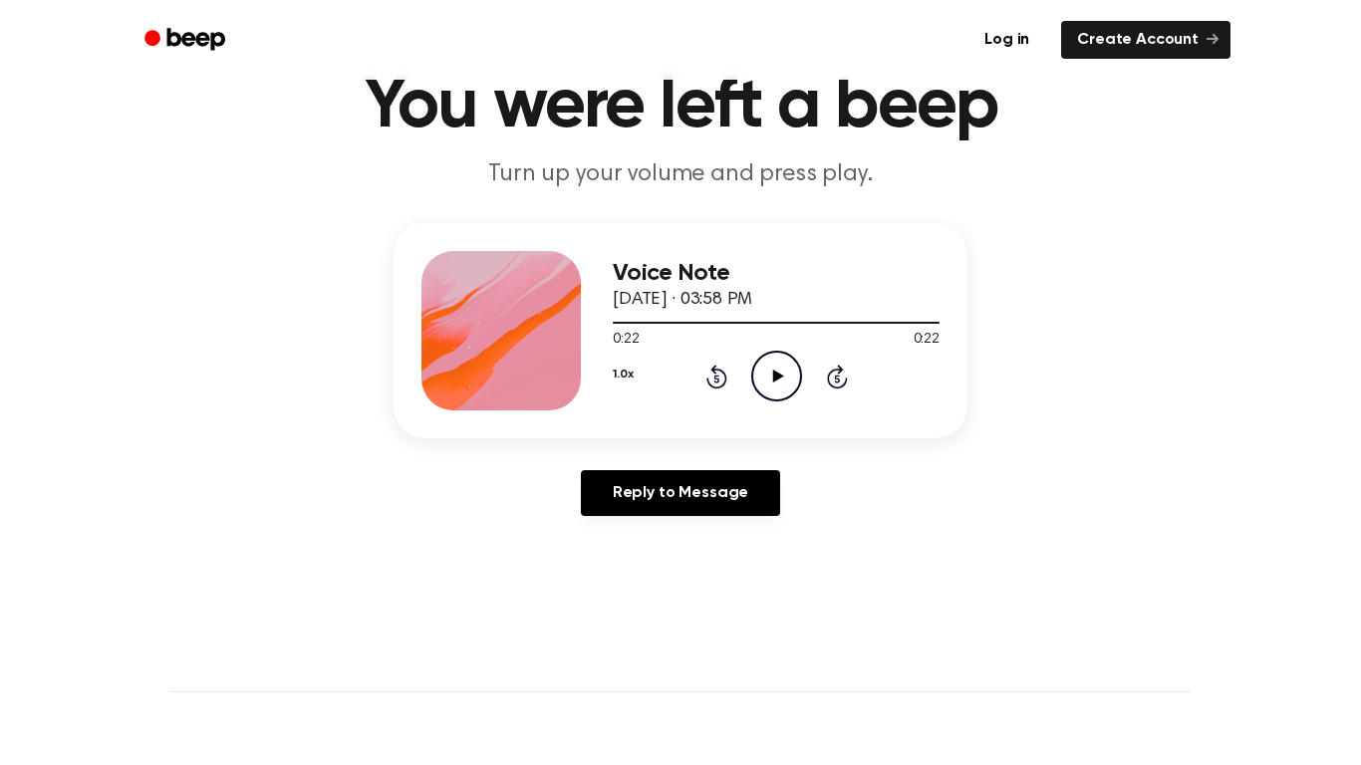
click at [787, 400] on circle at bounding box center [776, 376] width 49 height 49
click at [716, 379] on icon at bounding box center [715, 379] width 5 height 8
click at [745, 387] on div "1.0x Rewind 5 seconds Pause Audio Skip 5 seconds" at bounding box center [776, 376] width 327 height 51
click at [707, 375] on icon "Rewind 5 seconds" at bounding box center [716, 377] width 22 height 26
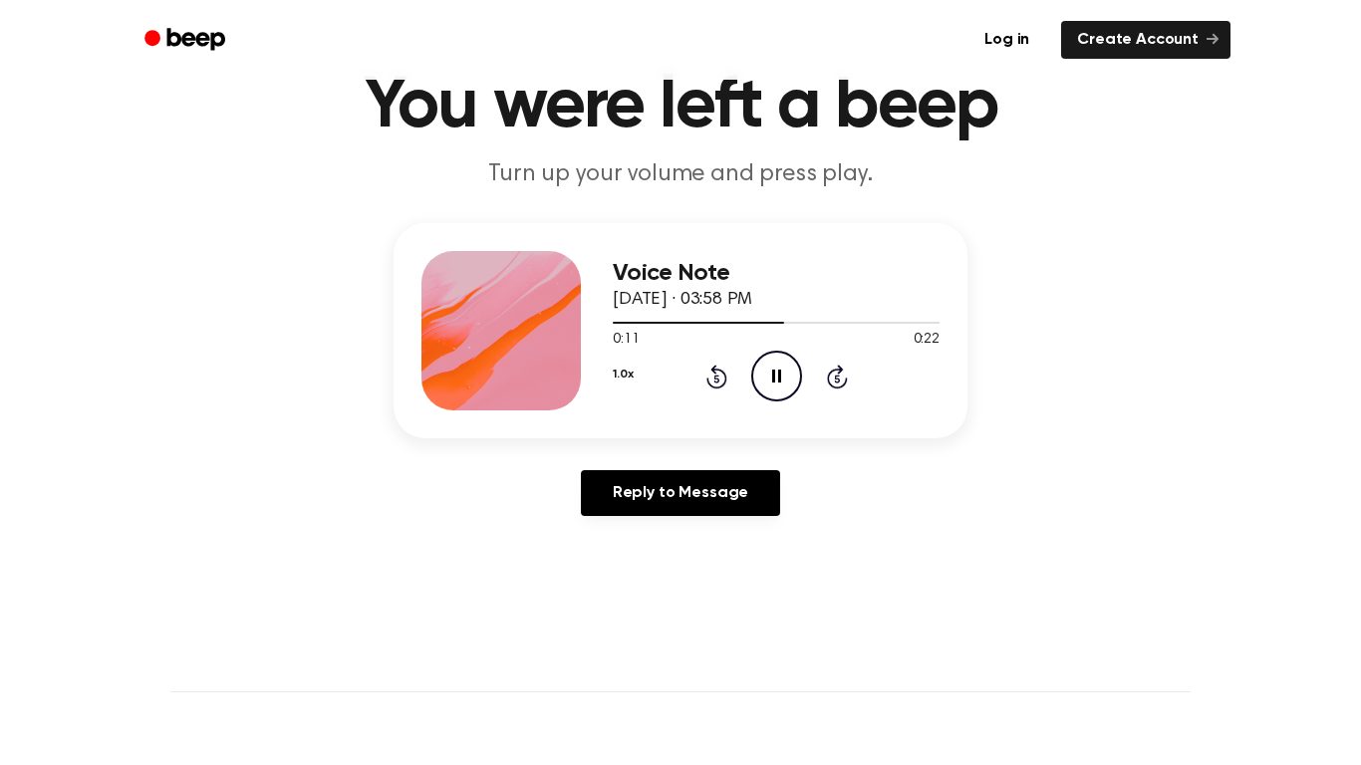
click at [703, 411] on div "Voice Note [DATE] · 03:58 PM 0:11 0:22 Your browser does not support the [objec…" at bounding box center [681, 330] width 574 height 215
click at [748, 380] on div "1.0x Rewind 5 seconds Pause Audio Skip 5 seconds" at bounding box center [776, 376] width 327 height 51
click at [705, 379] on icon "Rewind 5 seconds" at bounding box center [716, 377] width 22 height 26
click at [716, 379] on icon at bounding box center [715, 379] width 5 height 8
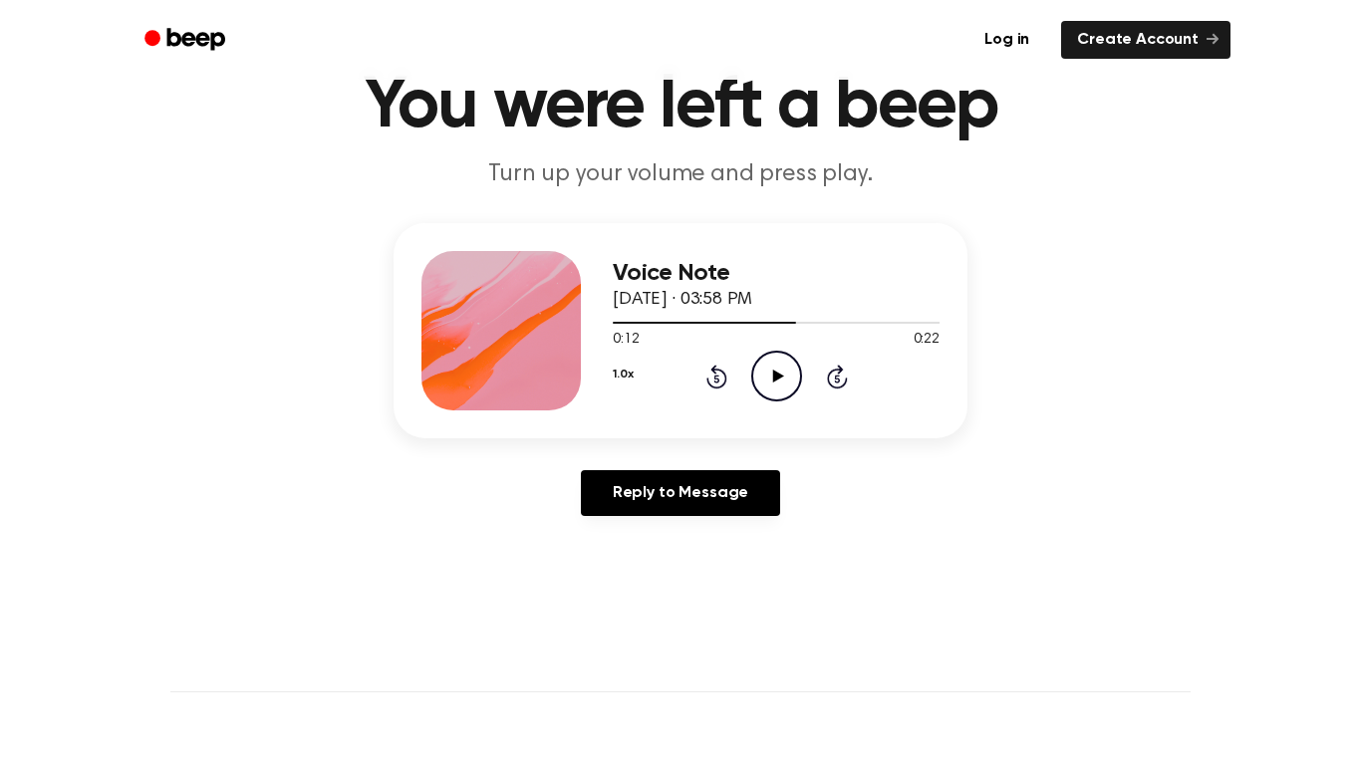
click at [716, 379] on icon at bounding box center [715, 379] width 5 height 8
click at [716, 377] on icon at bounding box center [715, 379] width 5 height 8
click at [708, 382] on icon at bounding box center [716, 377] width 21 height 24
click at [706, 382] on icon at bounding box center [716, 377] width 21 height 24
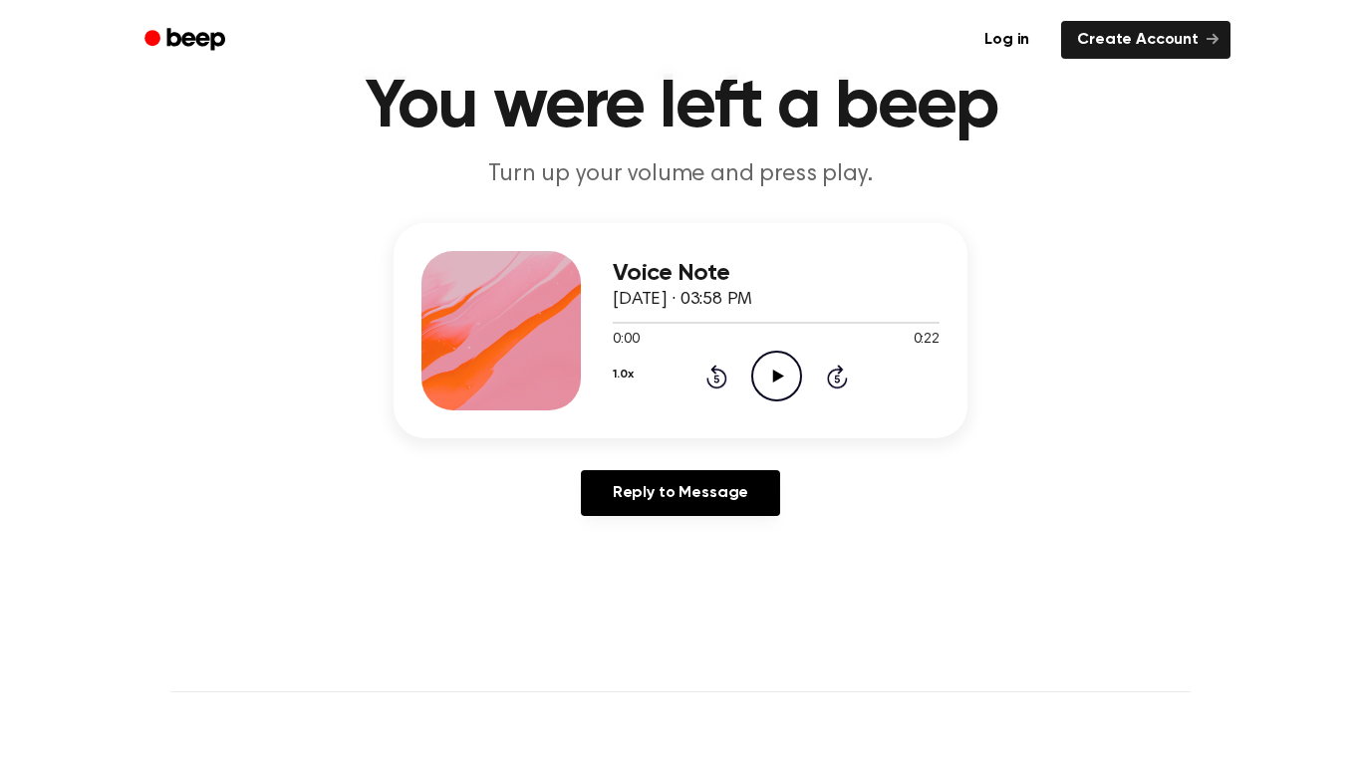
click at [763, 382] on icon "Play Audio" at bounding box center [776, 376] width 51 height 51
click at [782, 380] on icon "Pause Audio" at bounding box center [776, 376] width 51 height 51
click at [713, 383] on icon "Rewind 5 seconds" at bounding box center [716, 377] width 22 height 26
click at [779, 391] on icon "Play Audio" at bounding box center [776, 377] width 51 height 51
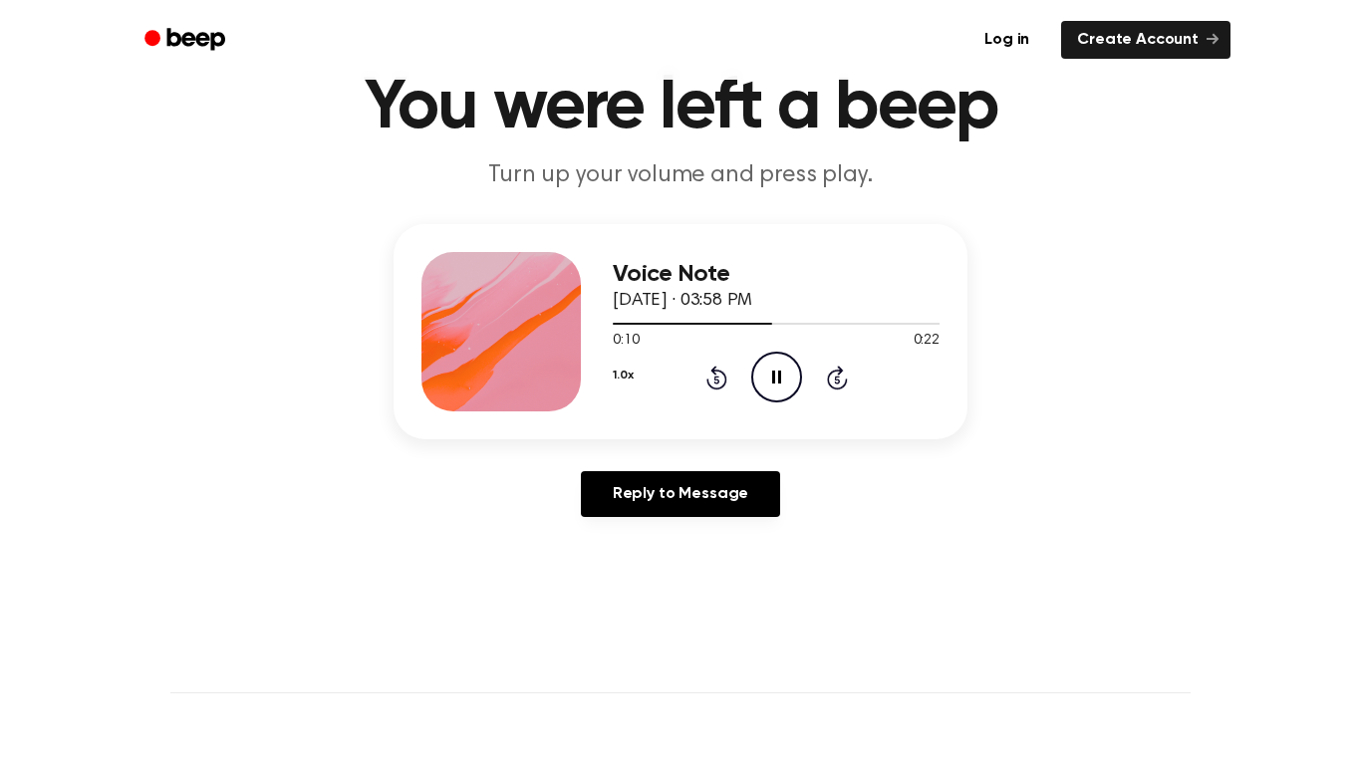
click at [716, 380] on icon at bounding box center [715, 380] width 5 height 8
click at [716, 383] on icon "Rewind 5 seconds" at bounding box center [716, 378] width 22 height 26
click at [768, 388] on icon "Play Audio" at bounding box center [776, 377] width 51 height 51
click at [716, 380] on icon at bounding box center [715, 380] width 5 height 8
click at [726, 371] on icon "Rewind 5 seconds" at bounding box center [716, 378] width 22 height 26
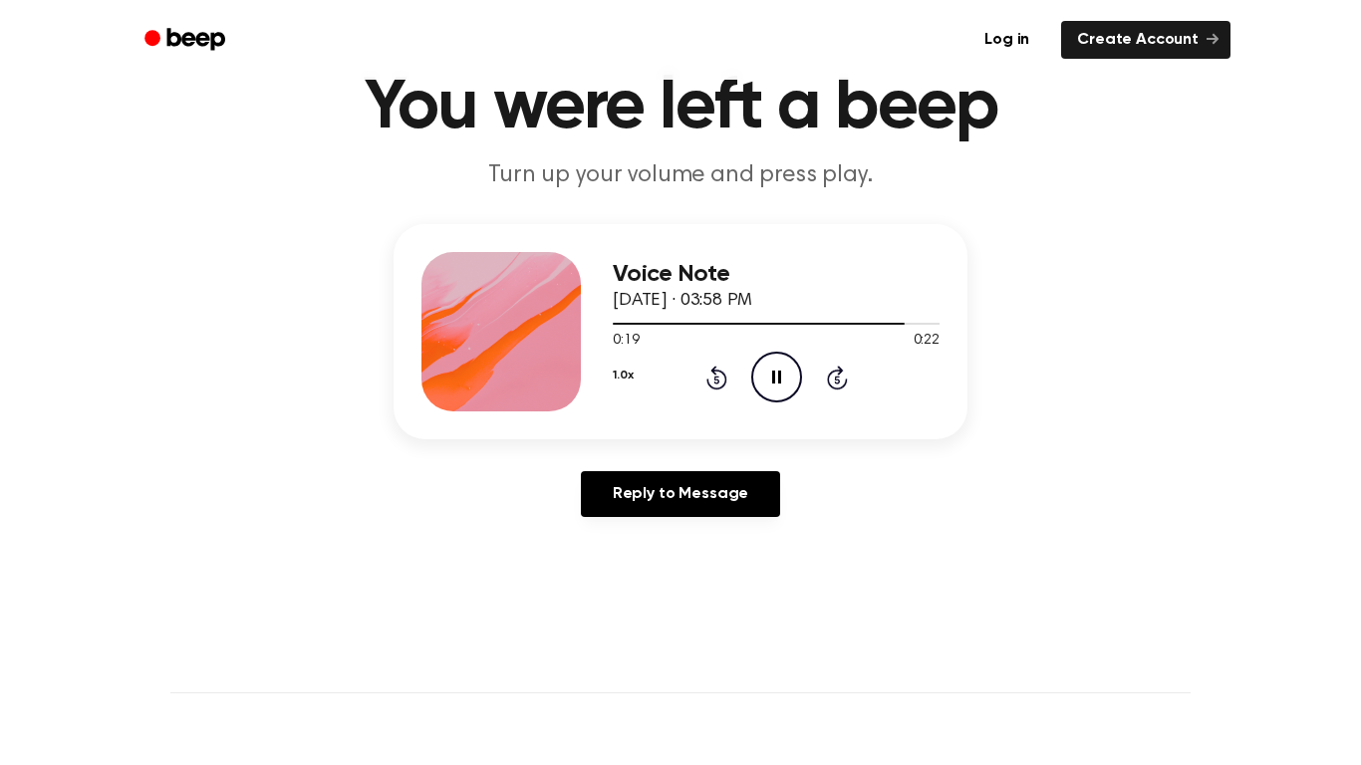
click at [717, 377] on icon at bounding box center [715, 380] width 5 height 8
click at [707, 372] on icon "Rewind 5 seconds" at bounding box center [716, 378] width 22 height 26
click at [722, 369] on icon "Rewind 5 seconds" at bounding box center [716, 378] width 22 height 26
click at [716, 380] on icon at bounding box center [715, 380] width 5 height 8
click at [75, 551] on main "You were left a beep Turn up your volume and press play. Voice Note [DATE] · 03…" at bounding box center [680, 526] width 1361 height 1229
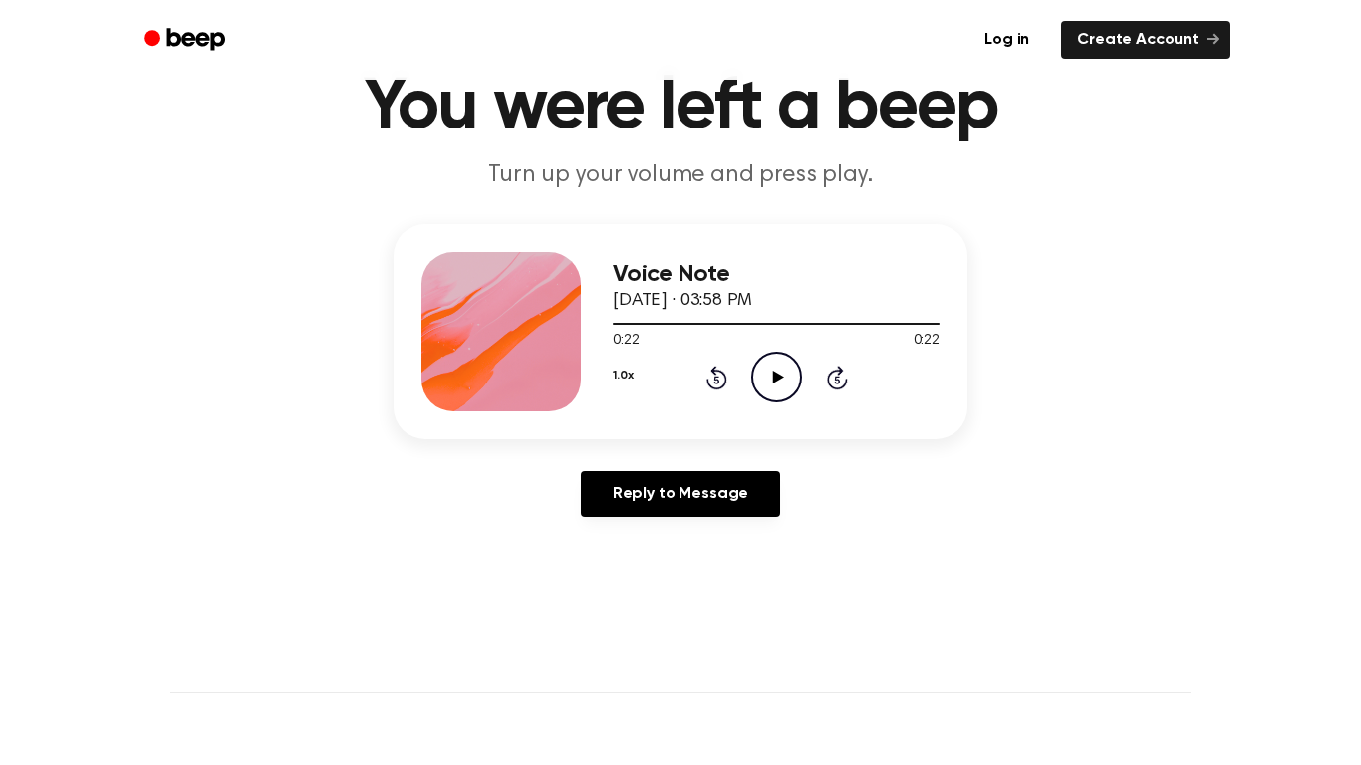
click at [787, 381] on icon "Play Audio" at bounding box center [776, 377] width 51 height 51
click at [716, 380] on icon at bounding box center [715, 380] width 5 height 8
click at [715, 380] on icon at bounding box center [715, 380] width 5 height 8
click at [726, 389] on icon "Rewind 5 seconds" at bounding box center [716, 378] width 22 height 26
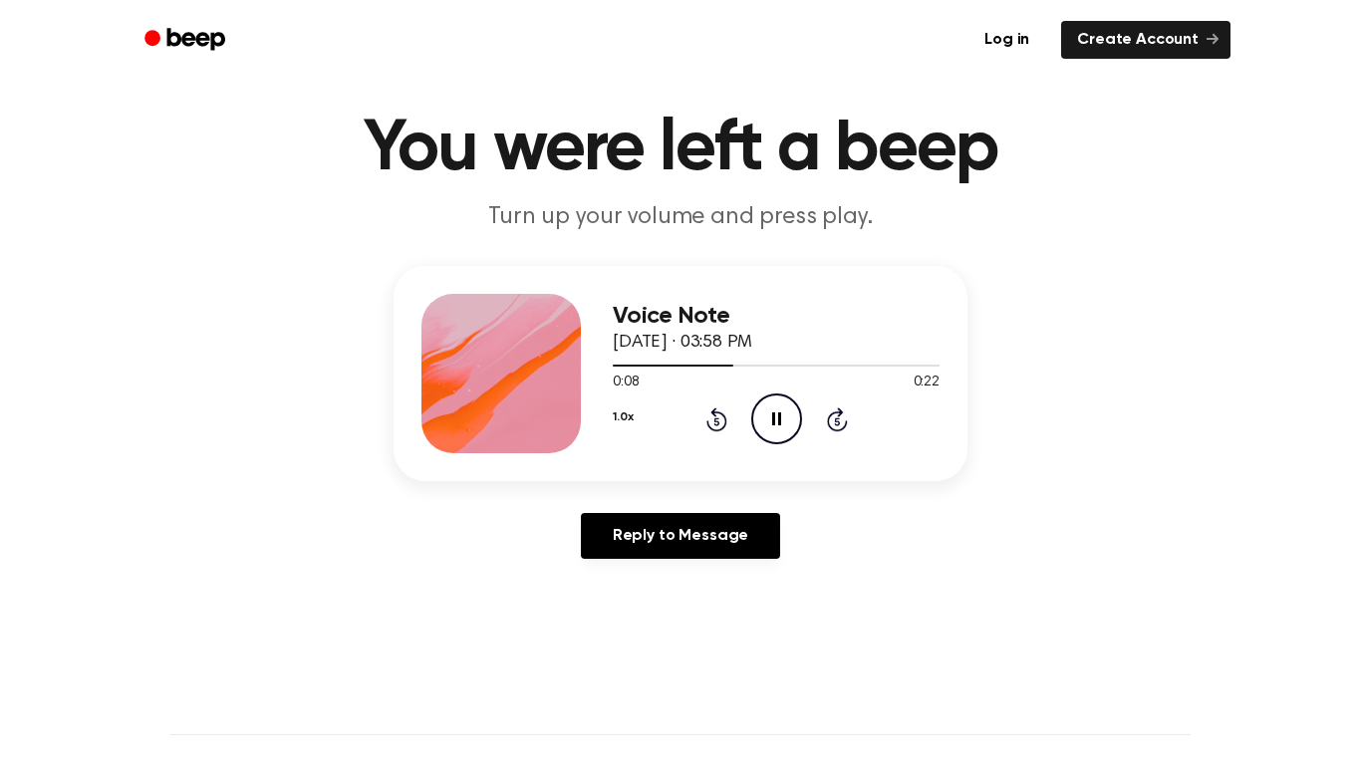
scroll to position [45, 0]
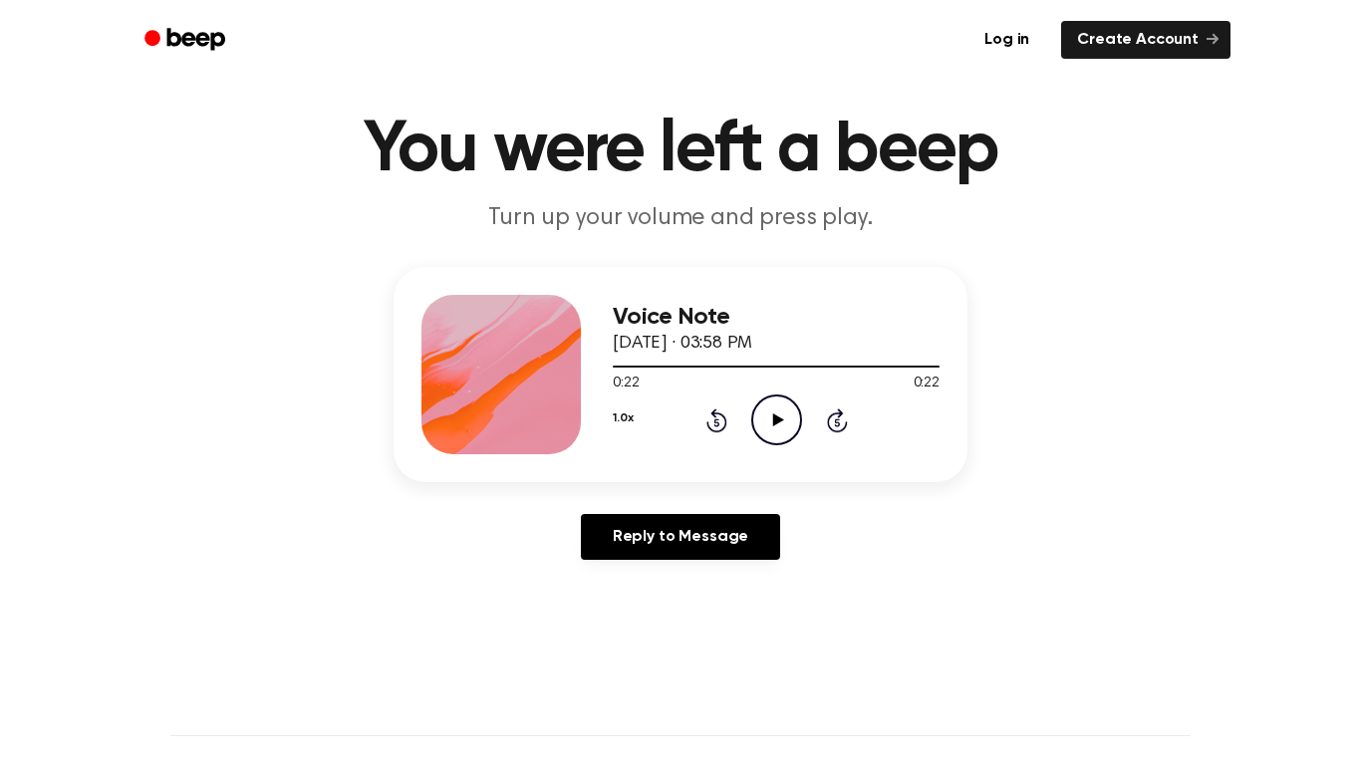
click at [778, 434] on icon "Play Audio" at bounding box center [776, 420] width 51 height 51
click at [769, 414] on icon "Play Audio" at bounding box center [776, 420] width 51 height 51
click at [714, 426] on icon "Rewind 5 seconds" at bounding box center [716, 421] width 22 height 26
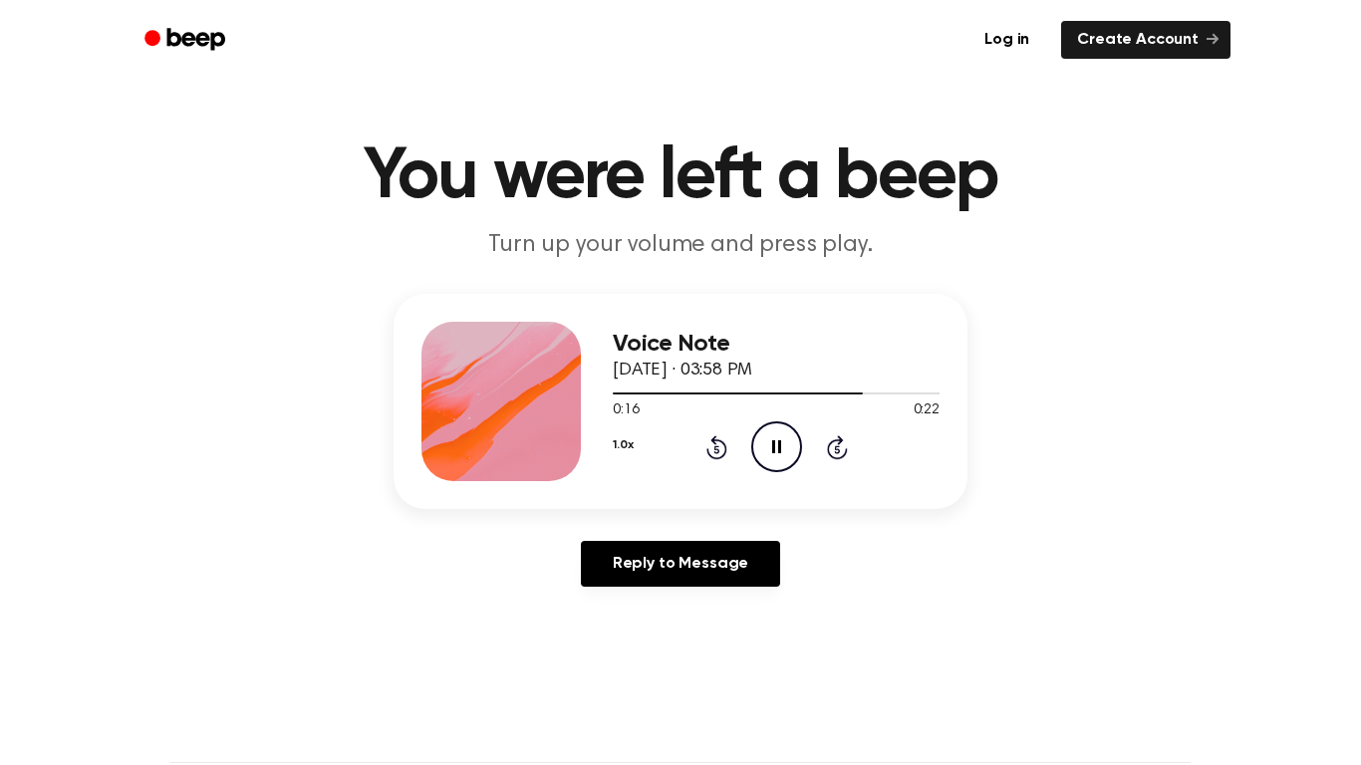
click at [707, 452] on icon at bounding box center [716, 447] width 21 height 24
click at [717, 457] on icon at bounding box center [716, 447] width 21 height 24
click at [716, 450] on icon "Rewind 5 seconds" at bounding box center [716, 447] width 22 height 26
click at [716, 449] on icon at bounding box center [715, 449] width 5 height 8
click at [787, 459] on icon "Play Audio" at bounding box center [776, 446] width 51 height 51
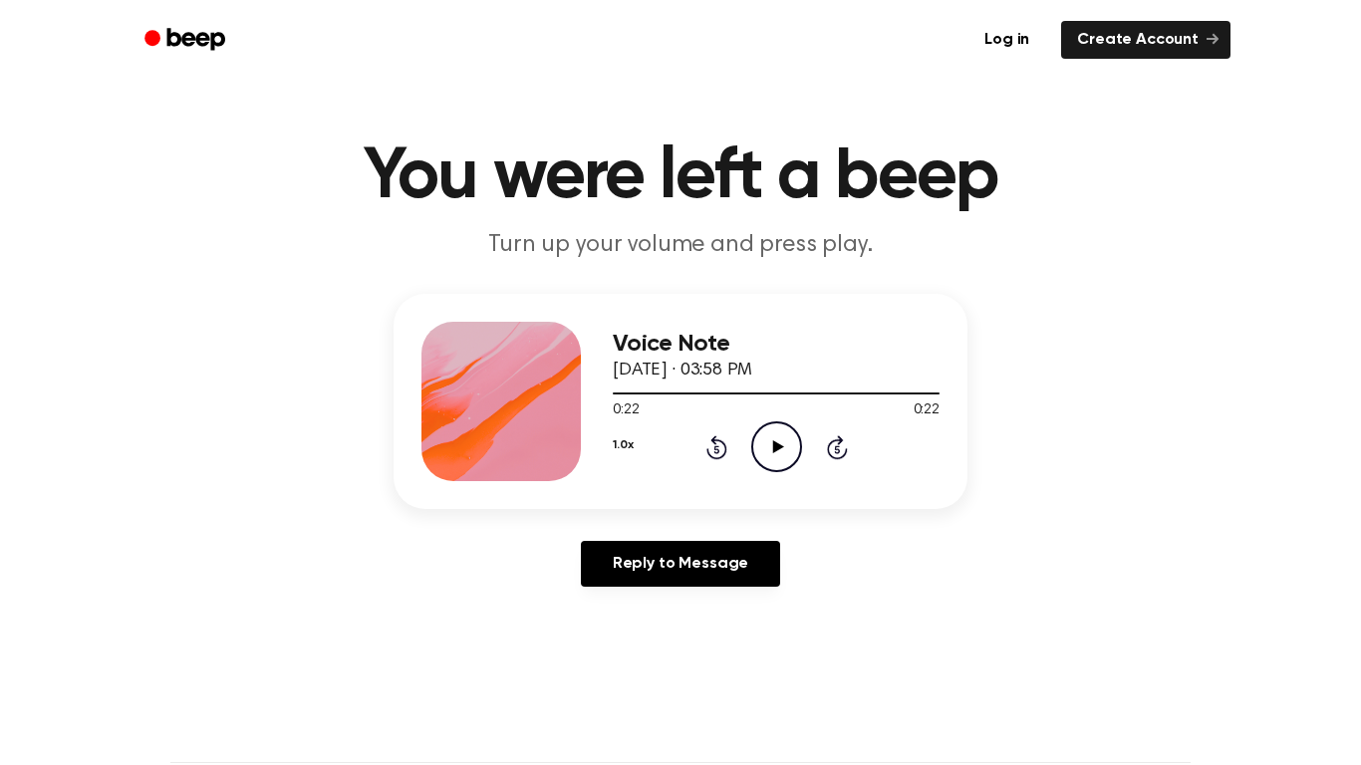
click at [775, 448] on icon at bounding box center [777, 446] width 11 height 13
click at [711, 451] on icon "Rewind 5 seconds" at bounding box center [716, 447] width 22 height 26
click at [716, 453] on icon at bounding box center [715, 449] width 5 height 8
click at [716, 449] on icon at bounding box center [715, 449] width 5 height 8
click at [792, 472] on icon "Play Audio" at bounding box center [776, 446] width 51 height 51
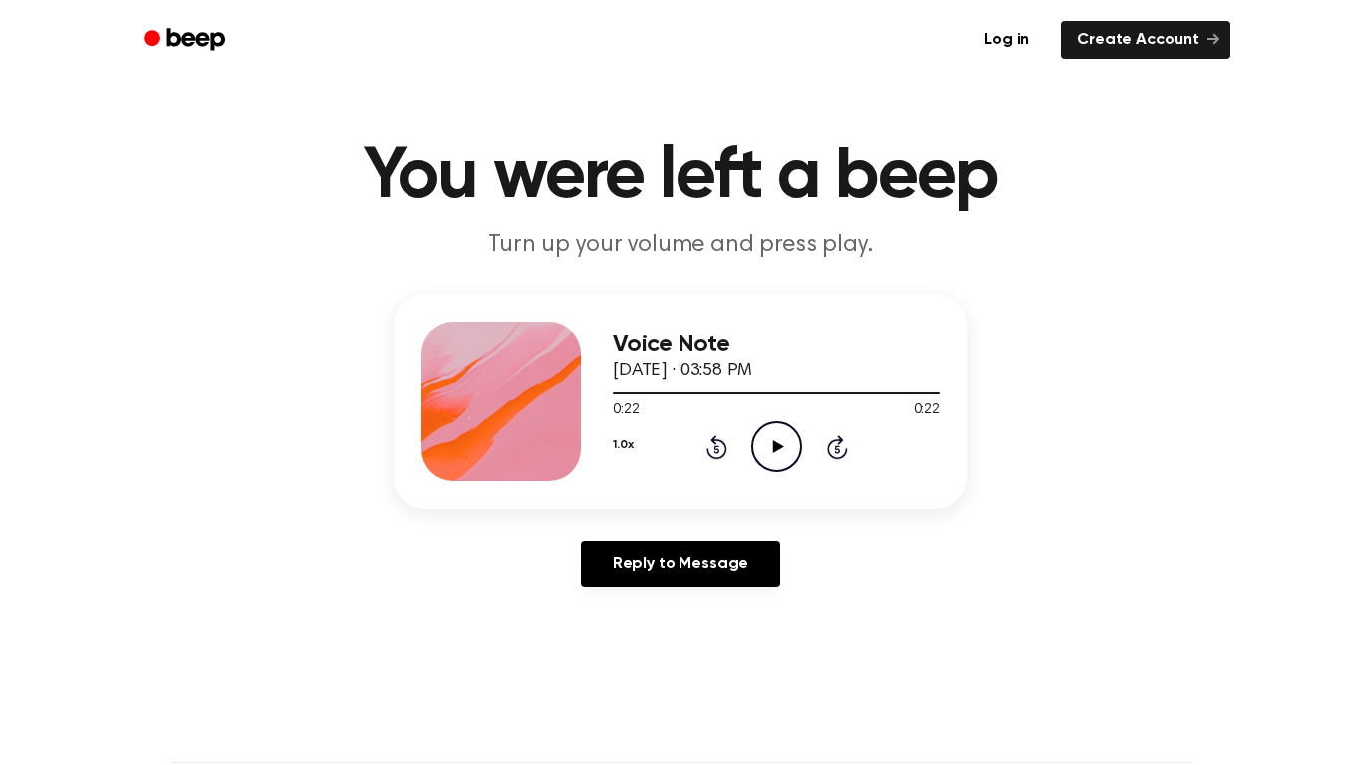
click at [785, 450] on icon "Play Audio" at bounding box center [776, 446] width 51 height 51
click at [766, 463] on icon "Play Audio" at bounding box center [776, 446] width 51 height 51
click at [787, 461] on icon "Play Audio" at bounding box center [776, 446] width 51 height 51
click at [769, 439] on icon "Pause Audio" at bounding box center [776, 446] width 51 height 51
click at [783, 460] on icon "Play Audio" at bounding box center [776, 446] width 51 height 51
